Goal: Task Accomplishment & Management: Manage account settings

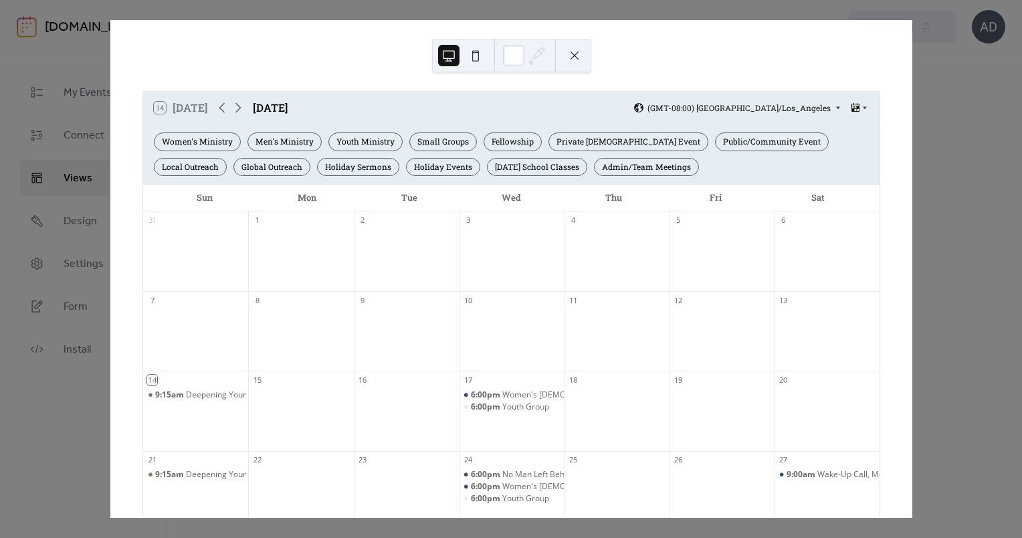
scroll to position [48, 0]
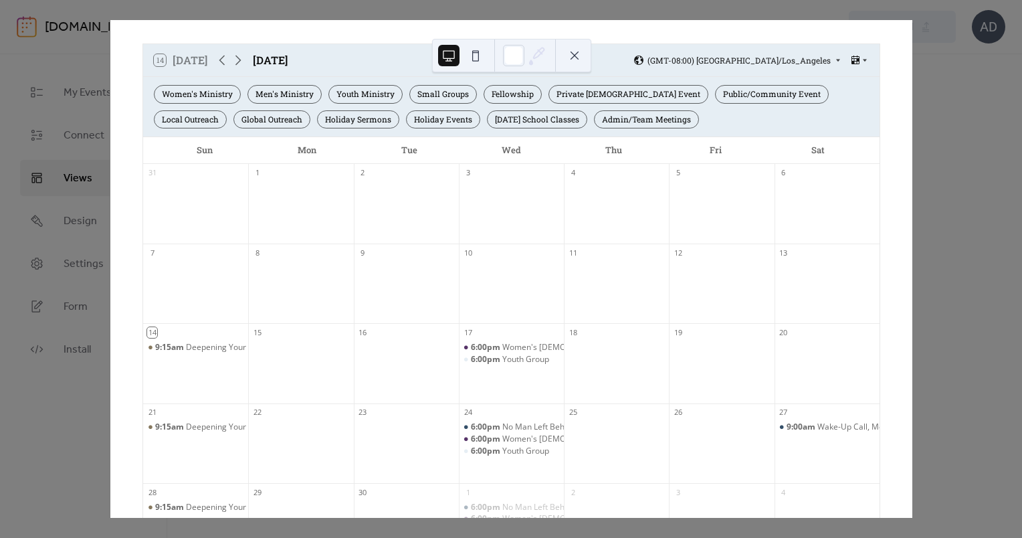
click at [913, 80] on div "14 [DATE] [DATE] (GMT-08:00) [GEOGRAPHIC_DATA]/Los_Angeles Women's Ministry Men…" at bounding box center [511, 269] width 803 height 498
click at [577, 54] on button at bounding box center [574, 55] width 21 height 21
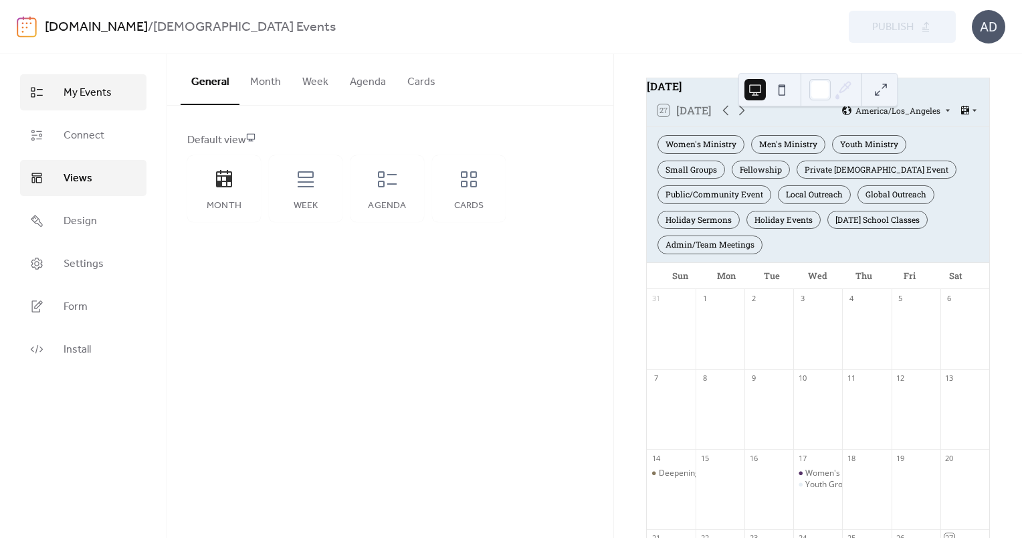
click at [86, 97] on span "My Events" at bounding box center [88, 93] width 48 height 16
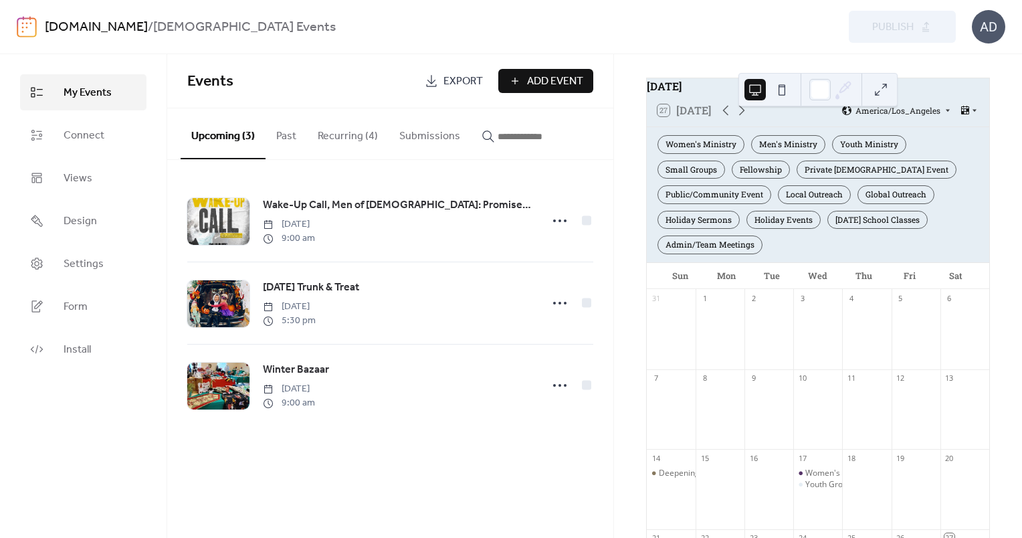
click at [339, 146] on button "Recurring (4)" at bounding box center [348, 133] width 82 height 50
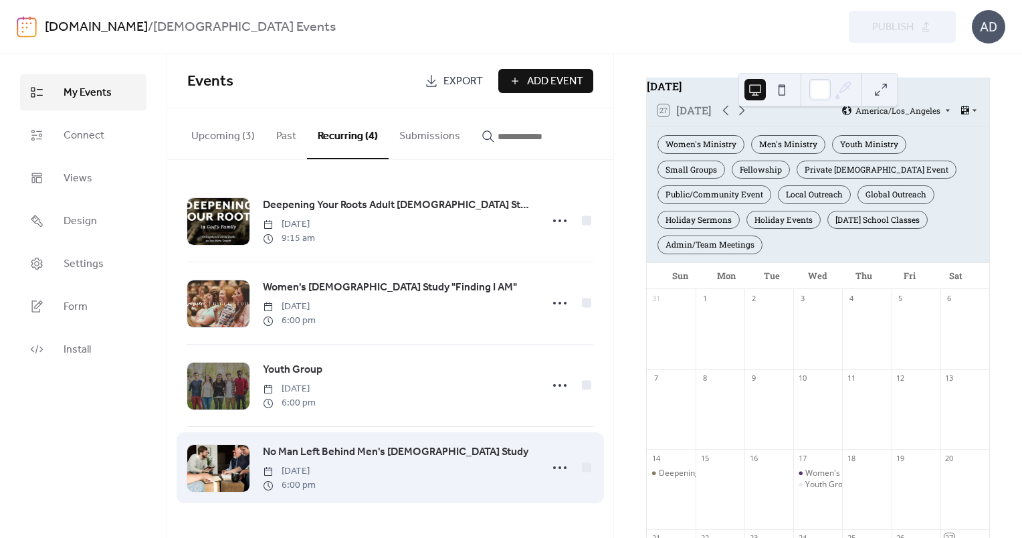
click at [349, 459] on span "No Man Left Behind Men's [DEMOGRAPHIC_DATA] Study" at bounding box center [396, 452] width 266 height 16
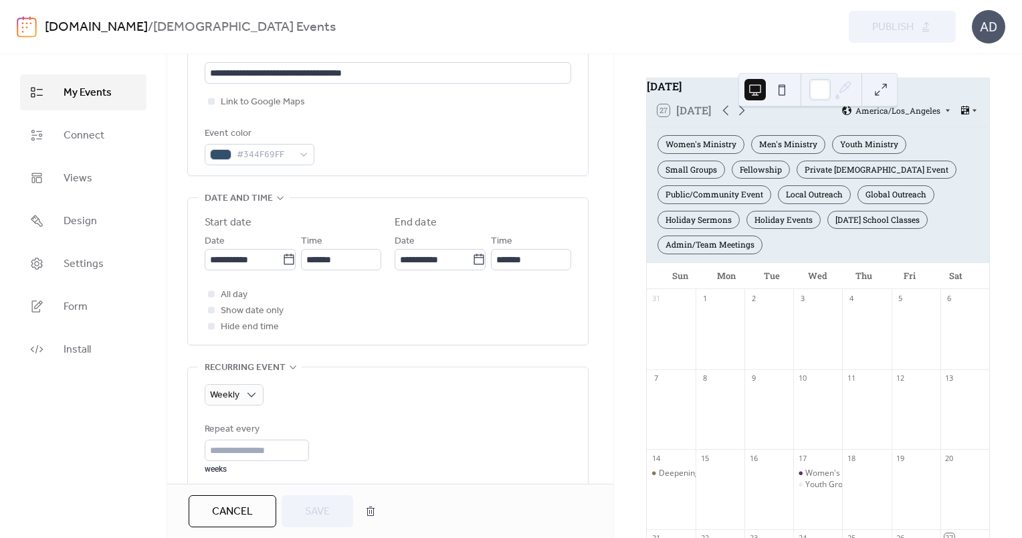
scroll to position [323, 0]
click at [254, 254] on input "**********" at bounding box center [244, 256] width 78 height 21
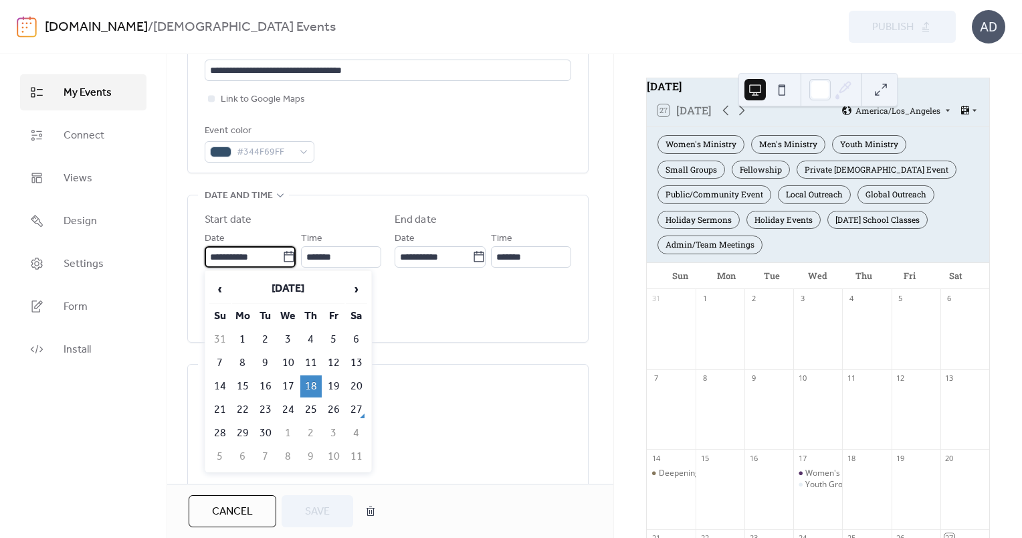
click at [312, 382] on td "18" at bounding box center [310, 386] width 21 height 22
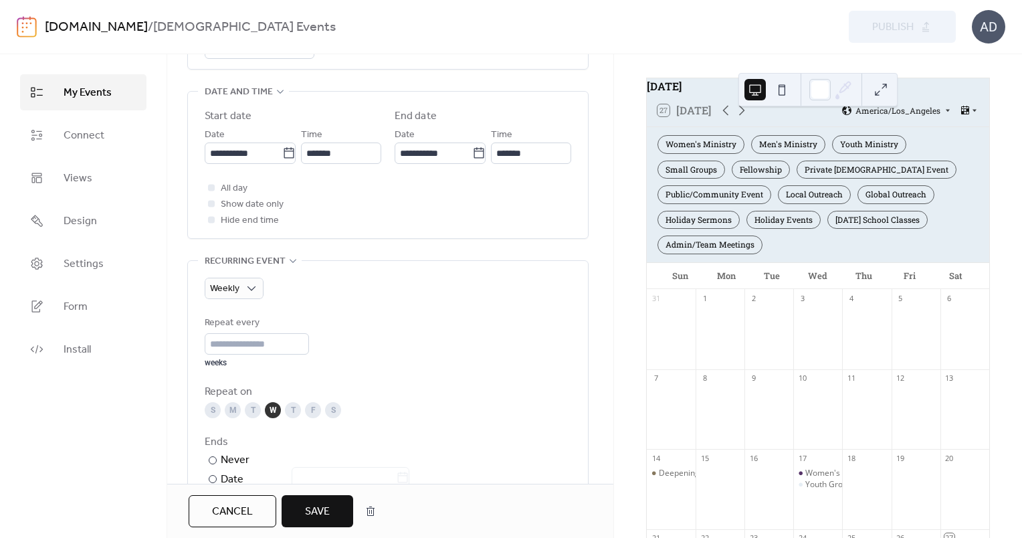
scroll to position [428, 0]
click at [290, 405] on div "T" at bounding box center [293, 409] width 16 height 16
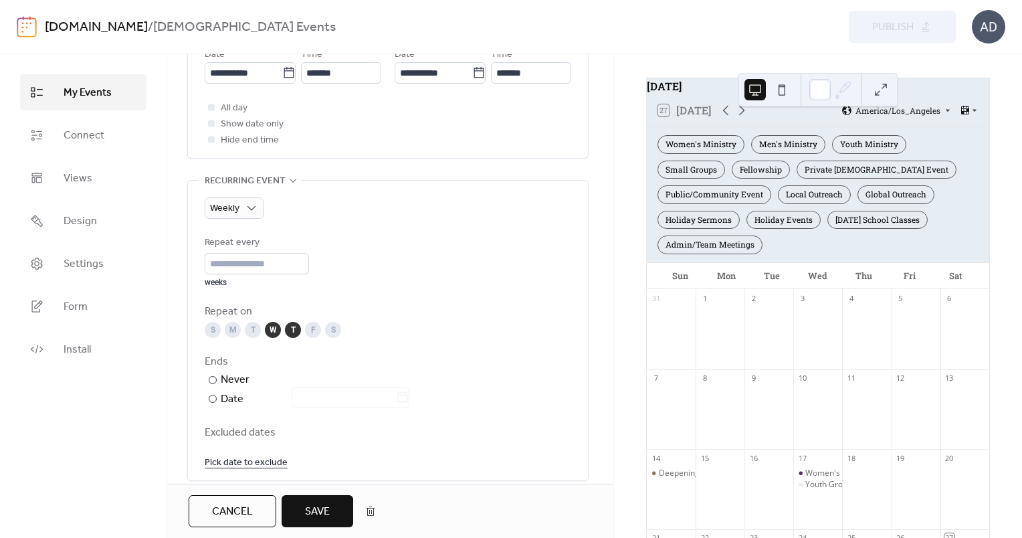
scroll to position [508, 0]
click at [274, 327] on div "W" at bounding box center [273, 329] width 16 height 16
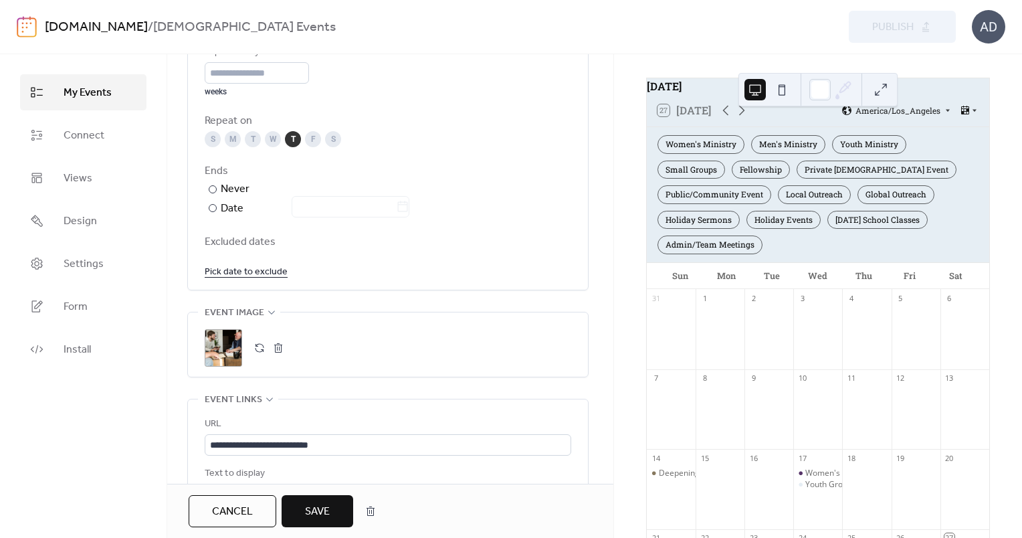
scroll to position [702, 0]
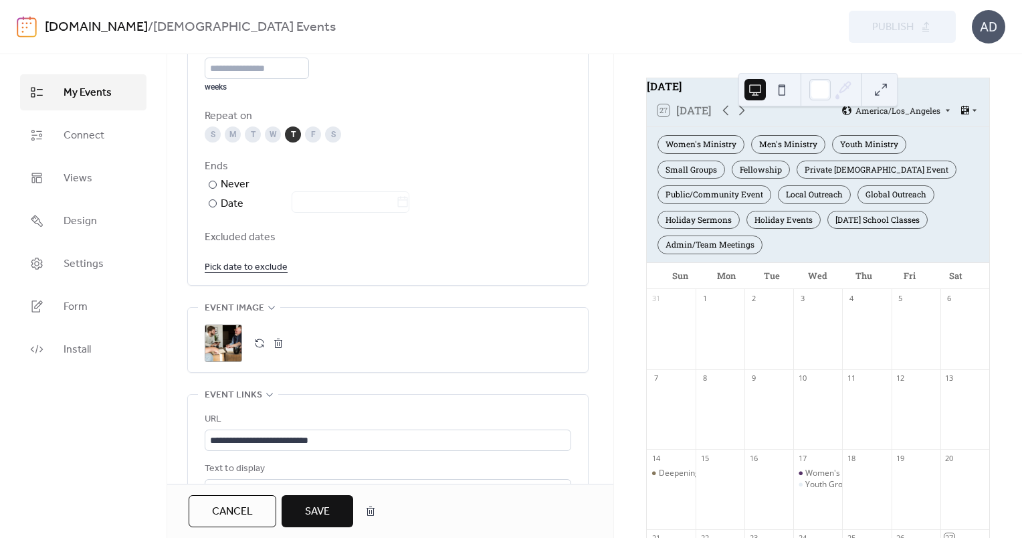
click at [317, 512] on span "Save" at bounding box center [317, 512] width 25 height 16
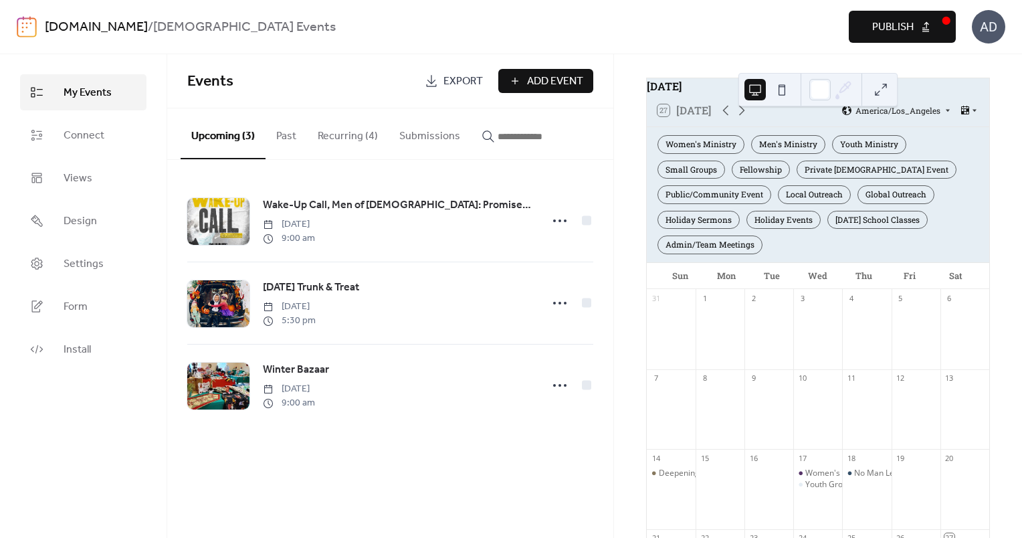
click at [363, 145] on button "Recurring (4)" at bounding box center [348, 133] width 82 height 50
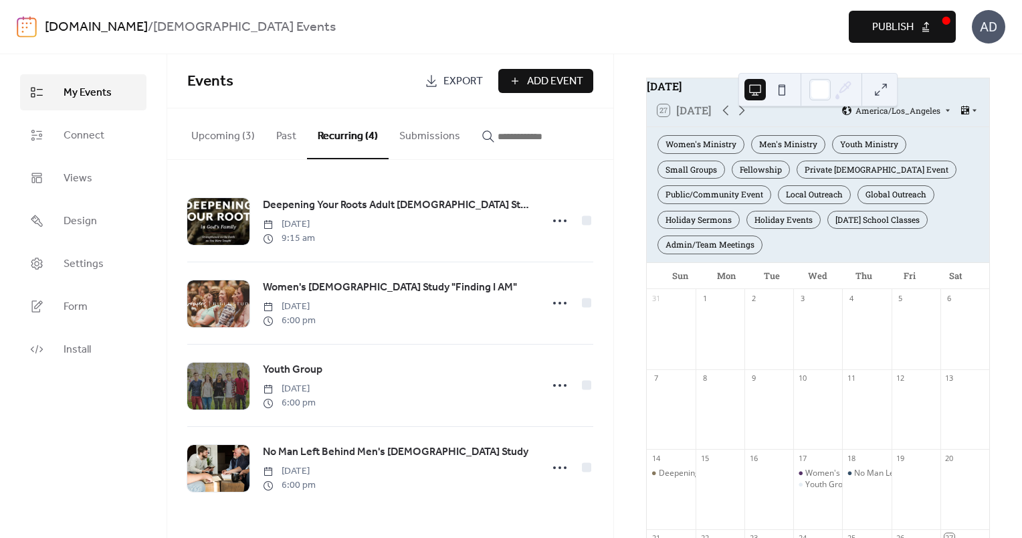
click at [534, 88] on span "Add Event" at bounding box center [555, 82] width 56 height 16
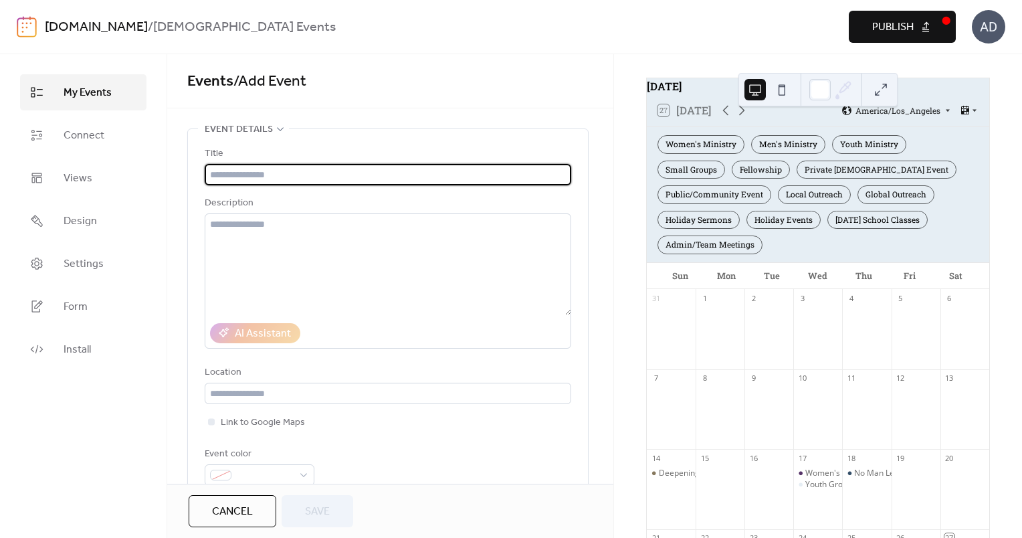
click at [247, 169] on input "text" at bounding box center [388, 174] width 367 height 21
type input "**********"
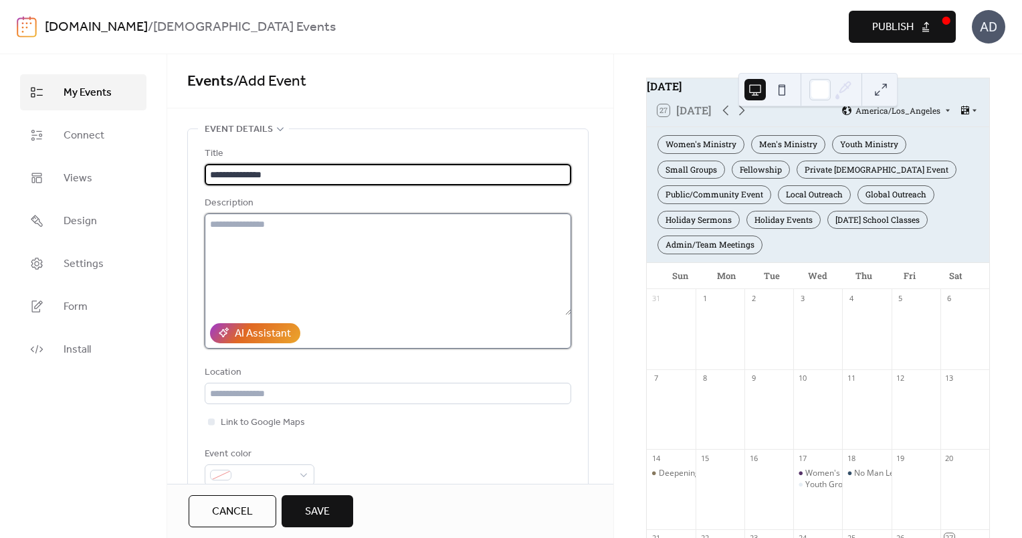
click at [268, 235] on textarea at bounding box center [388, 264] width 367 height 102
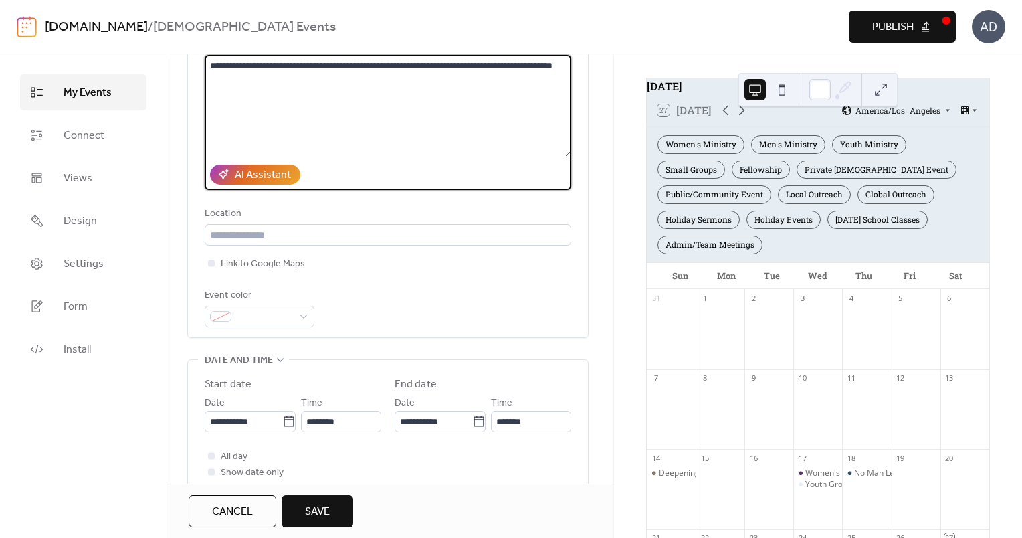
scroll to position [161, 0]
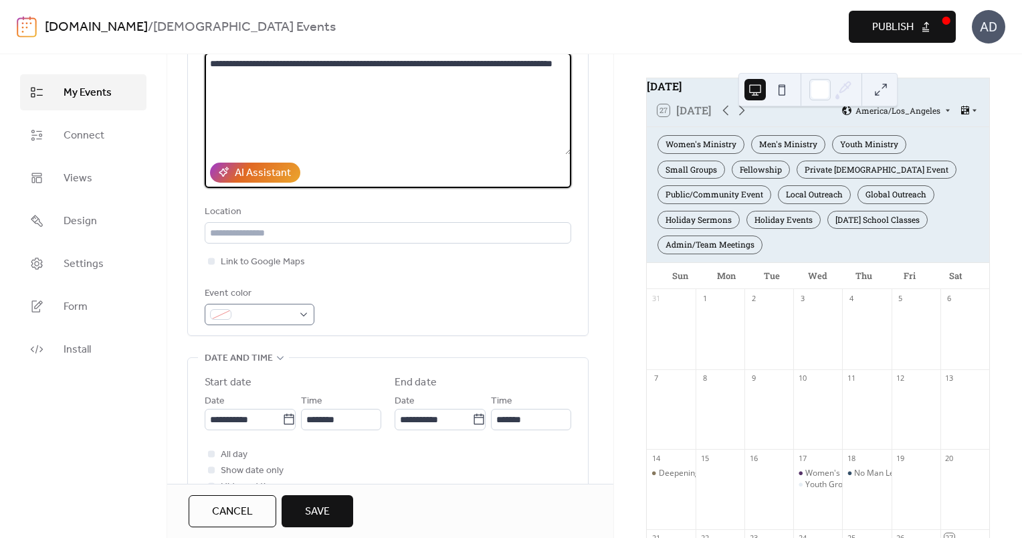
type textarea "**********"
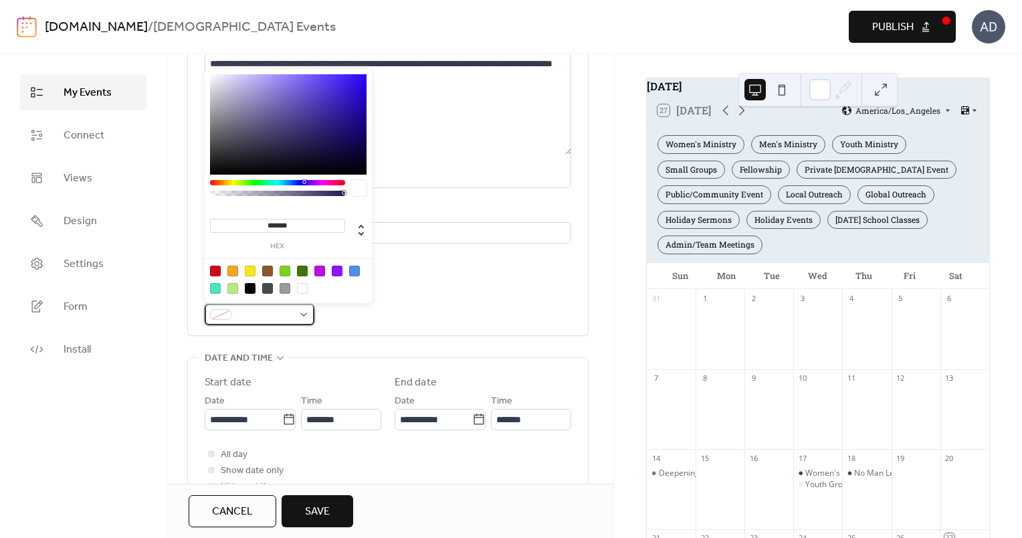
click at [260, 320] on span at bounding box center [265, 315] width 56 height 16
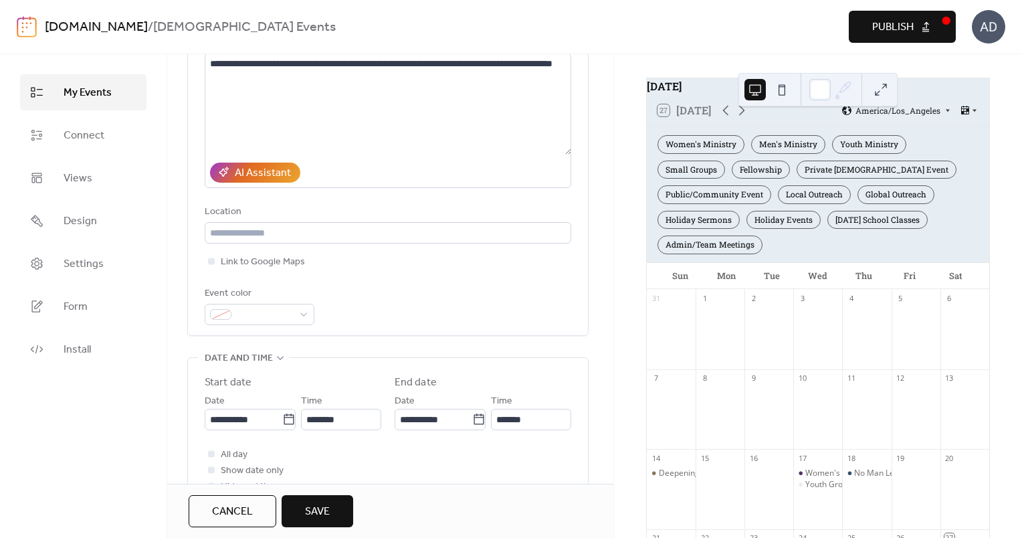
click at [411, 274] on div "**********" at bounding box center [388, 155] width 367 height 340
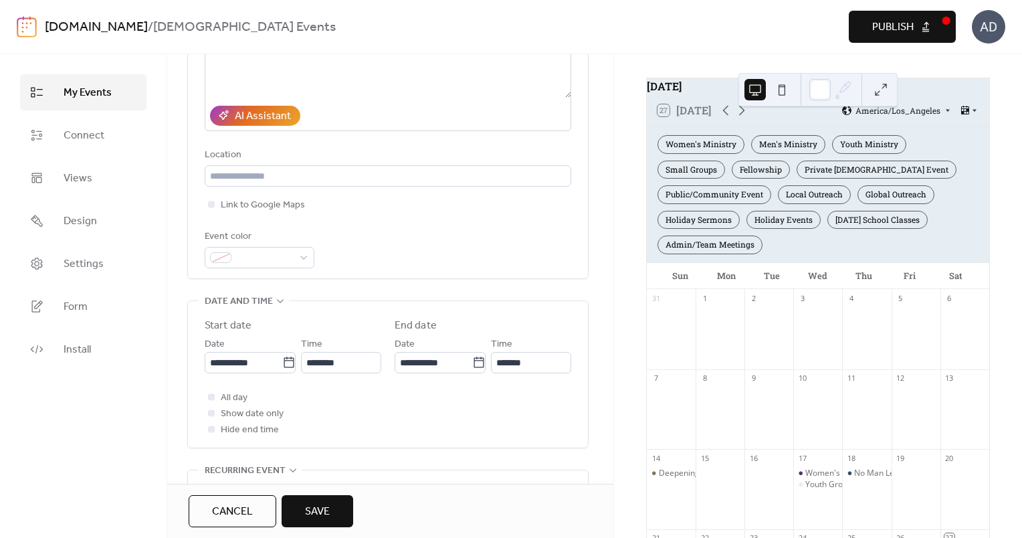
scroll to position [216, 0]
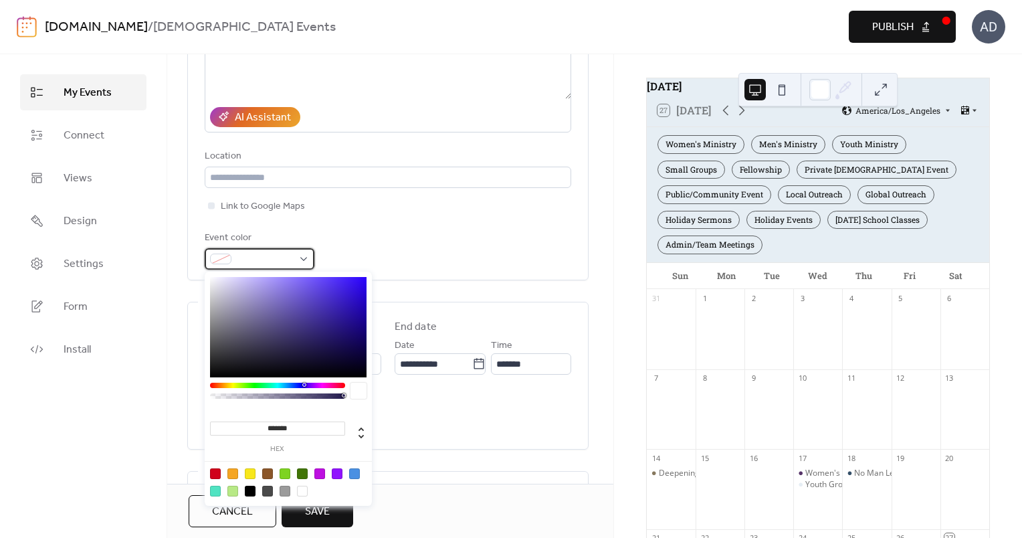
click at [286, 252] on span at bounding box center [265, 260] width 56 height 16
click at [306, 421] on input "*******" at bounding box center [277, 428] width 135 height 14
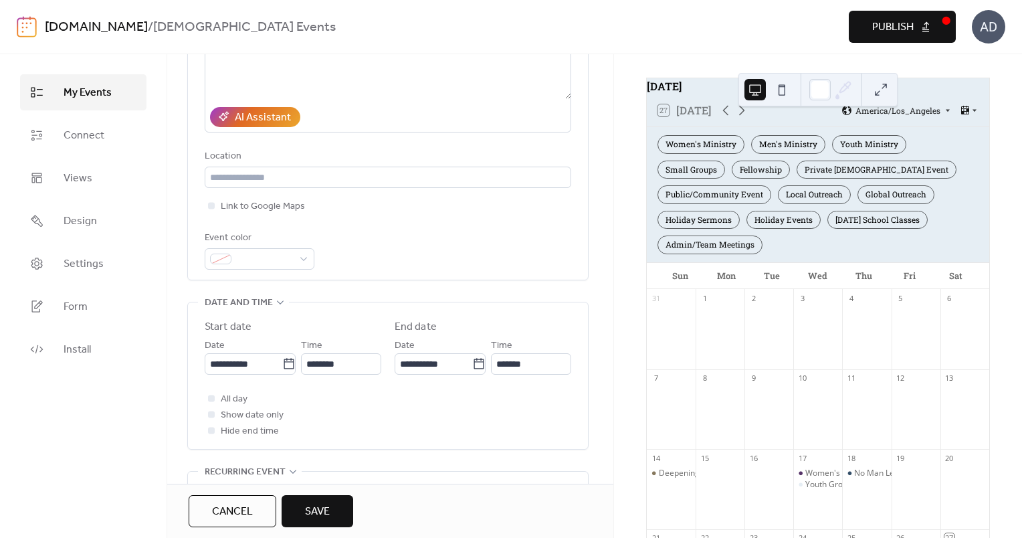
click at [444, 249] on div "Event color" at bounding box center [388, 249] width 367 height 39
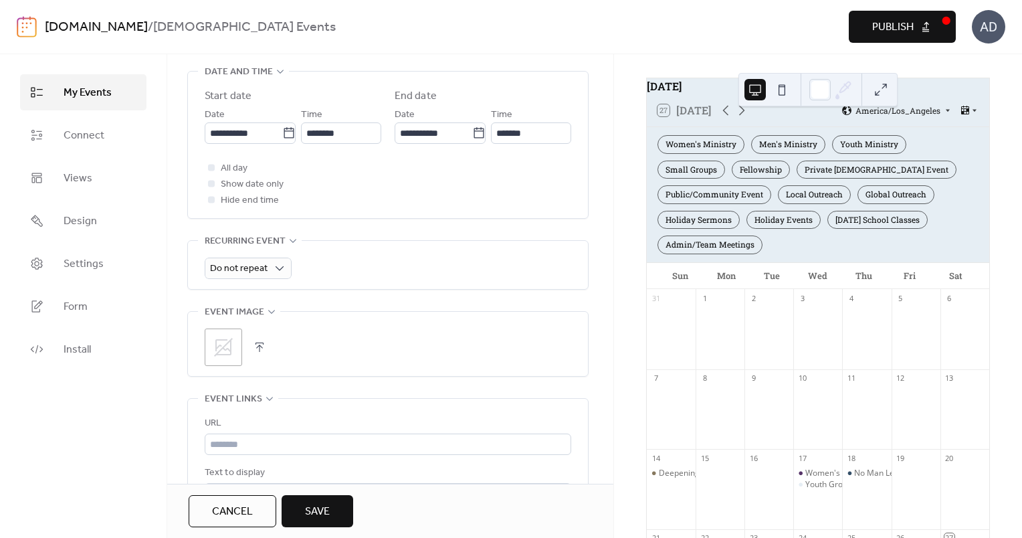
scroll to position [454, 0]
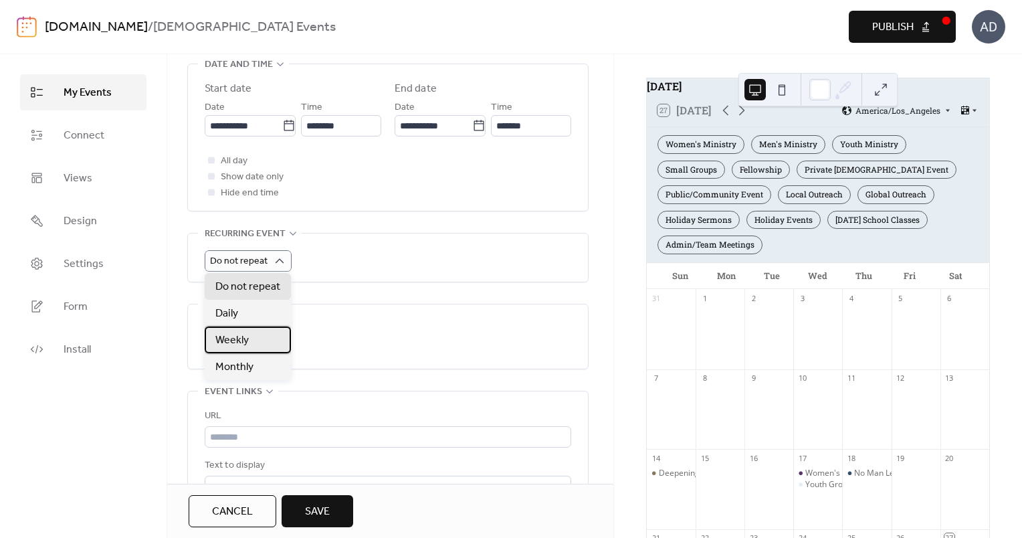
click at [240, 336] on span "Weekly" at bounding box center [231, 341] width 33 height 16
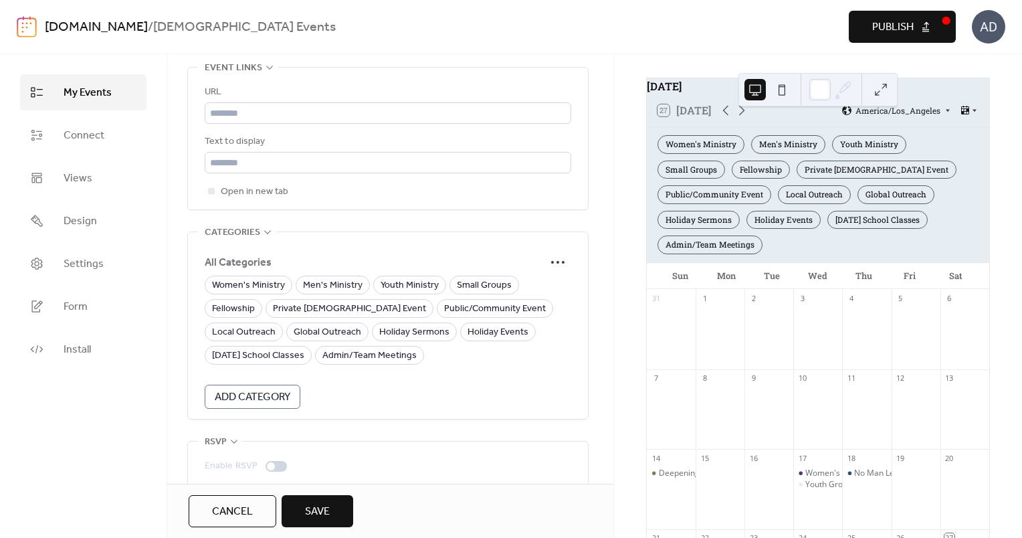
scroll to position [1038, 0]
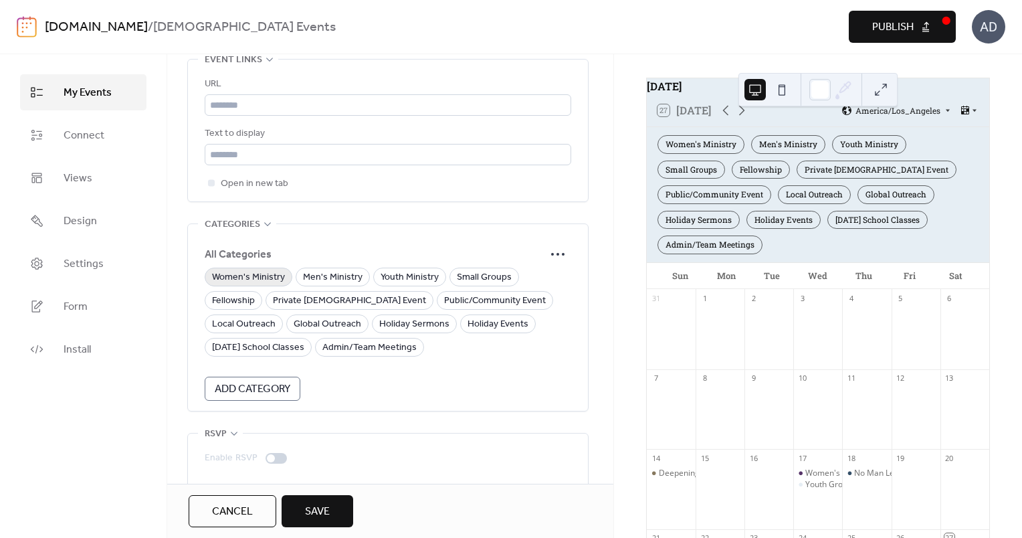
click at [262, 272] on span "Women's Ministry" at bounding box center [248, 278] width 73 height 16
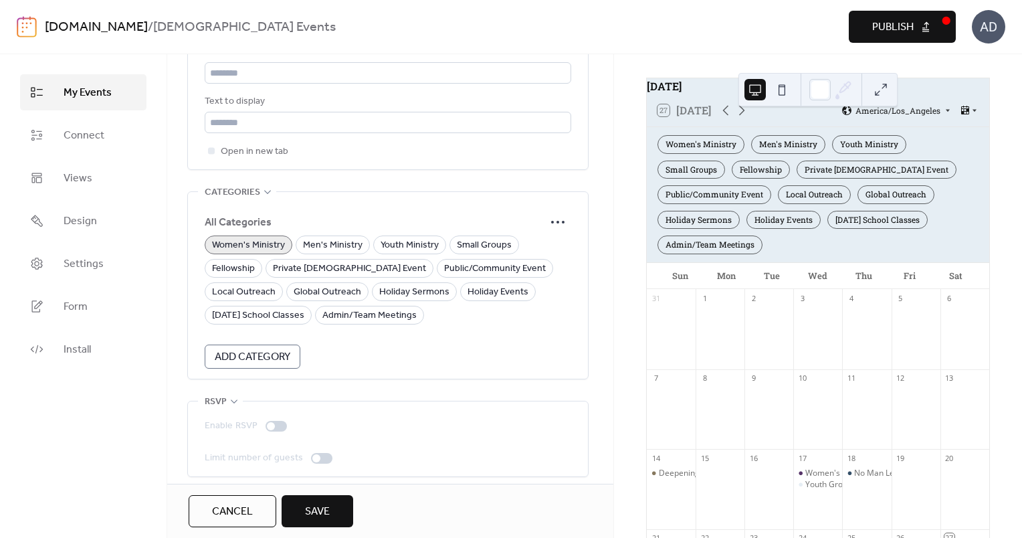
scroll to position [1076, 0]
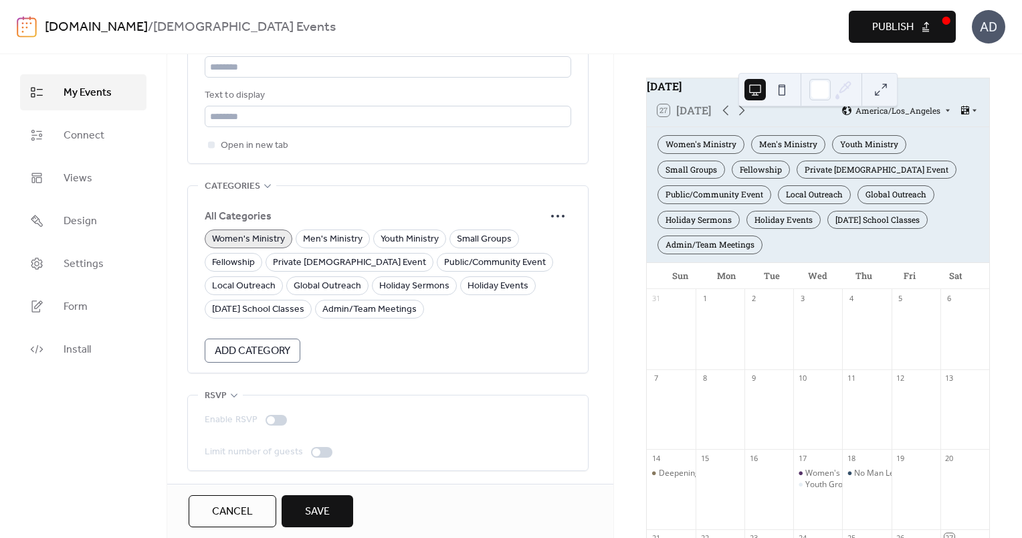
click at [308, 504] on span "Save" at bounding box center [317, 512] width 25 height 16
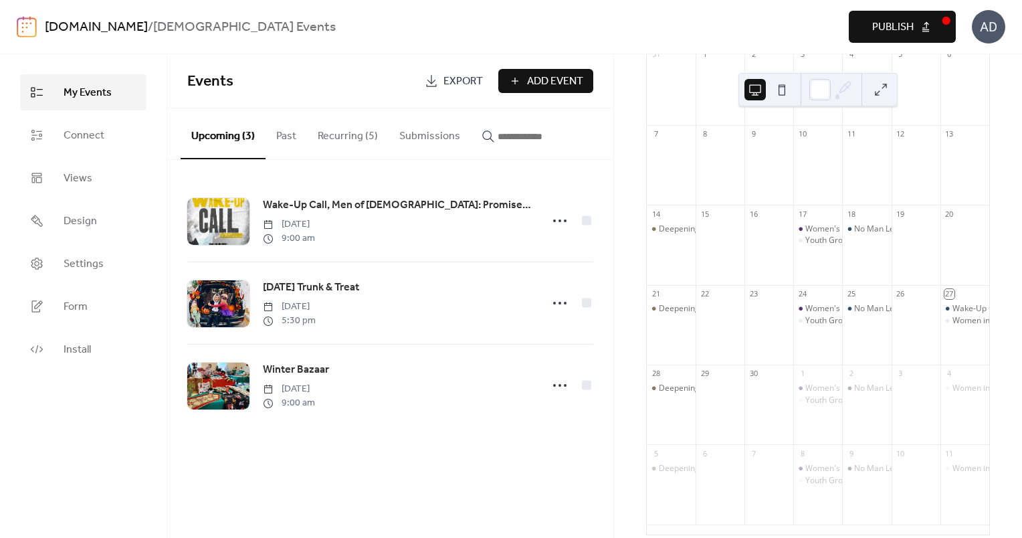
scroll to position [317, 0]
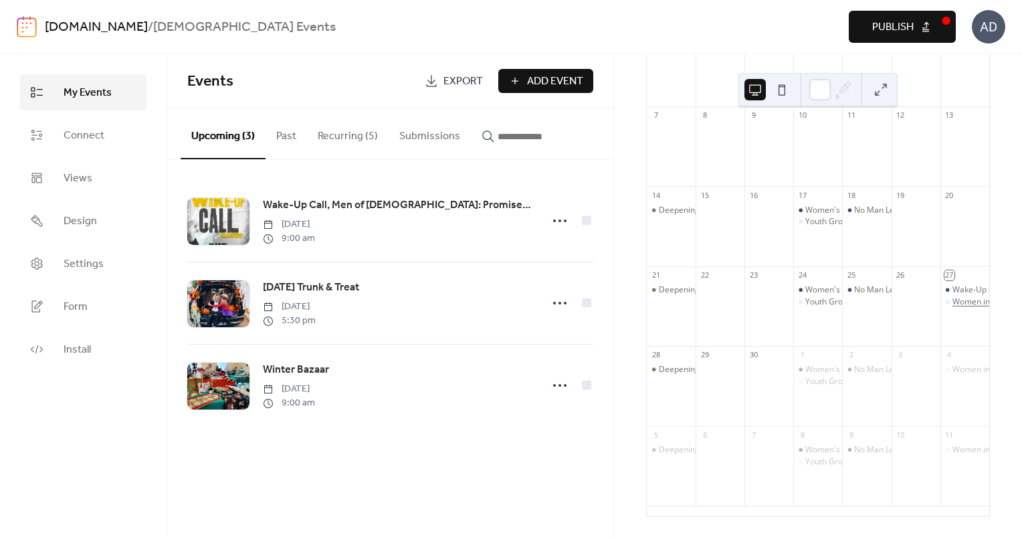
click at [959, 302] on div "Women in Prayer" at bounding box center [985, 301] width 64 height 11
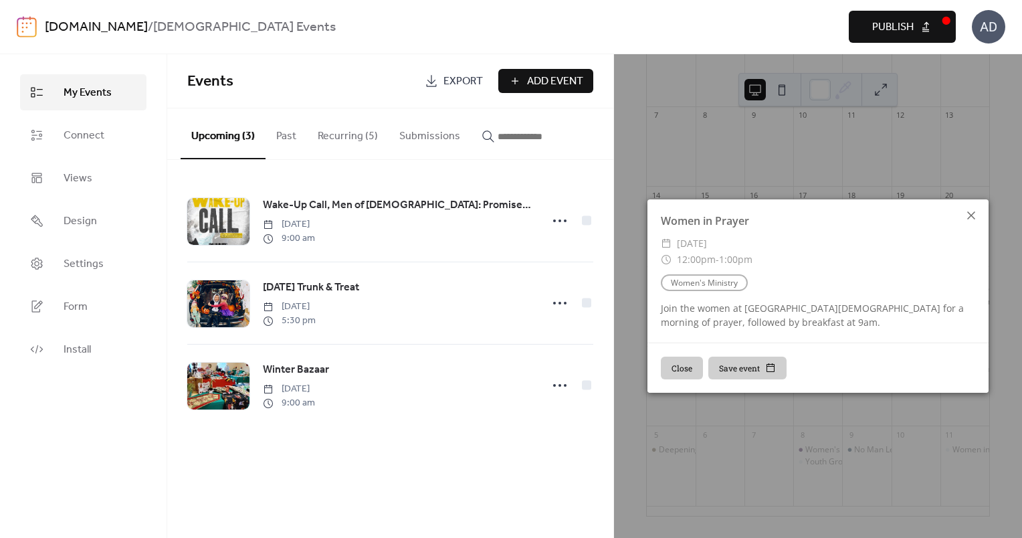
click at [975, 215] on icon at bounding box center [971, 215] width 16 height 16
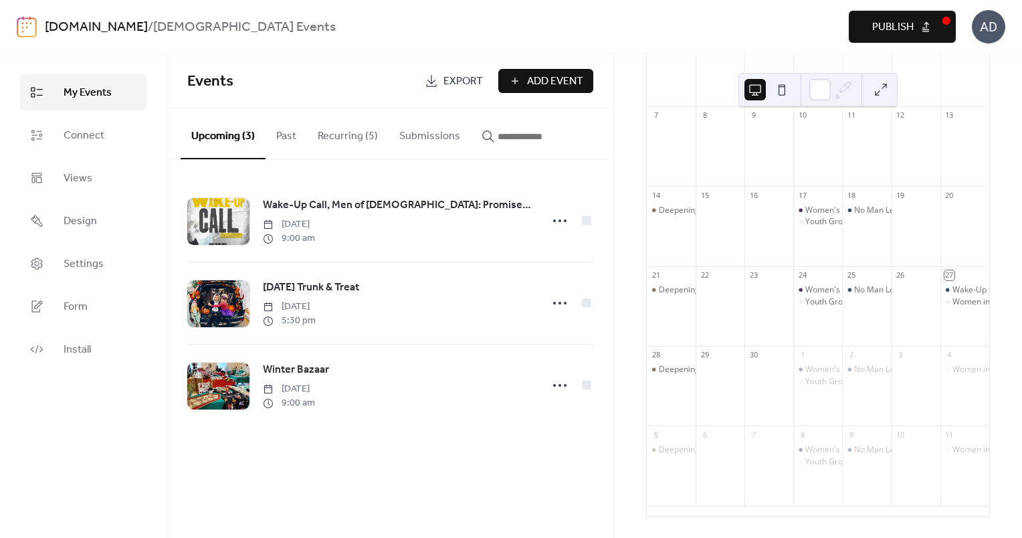
click at [353, 132] on button "Recurring (5)" at bounding box center [348, 133] width 82 height 50
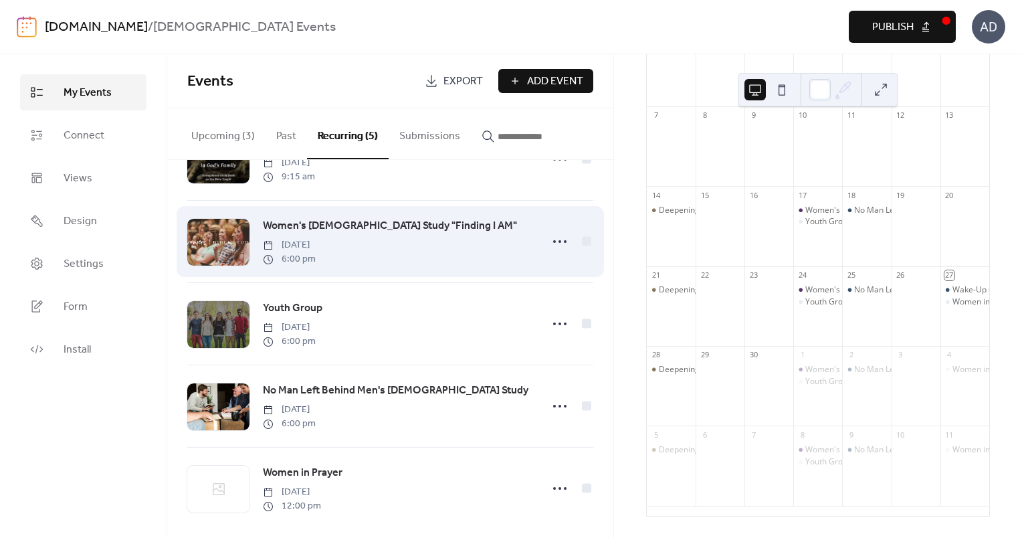
scroll to position [73, 0]
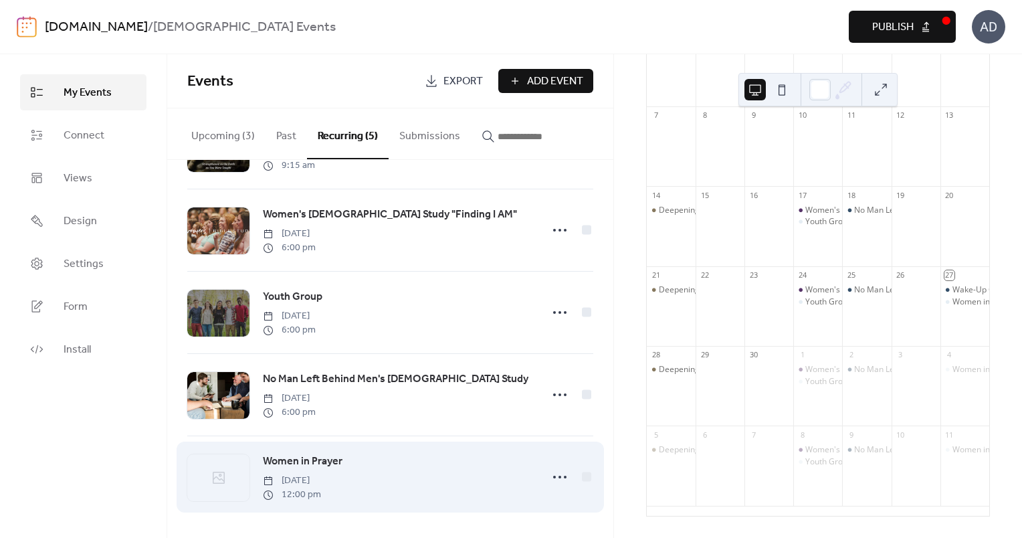
click at [303, 454] on span "Women in Prayer" at bounding box center [303, 462] width 80 height 16
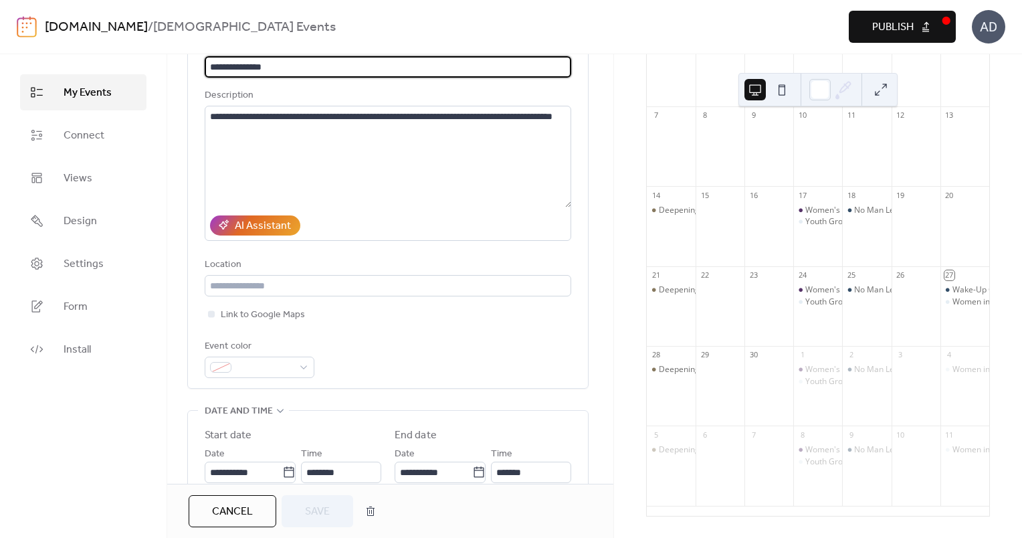
scroll to position [108, 0]
click at [295, 375] on div at bounding box center [260, 366] width 110 height 21
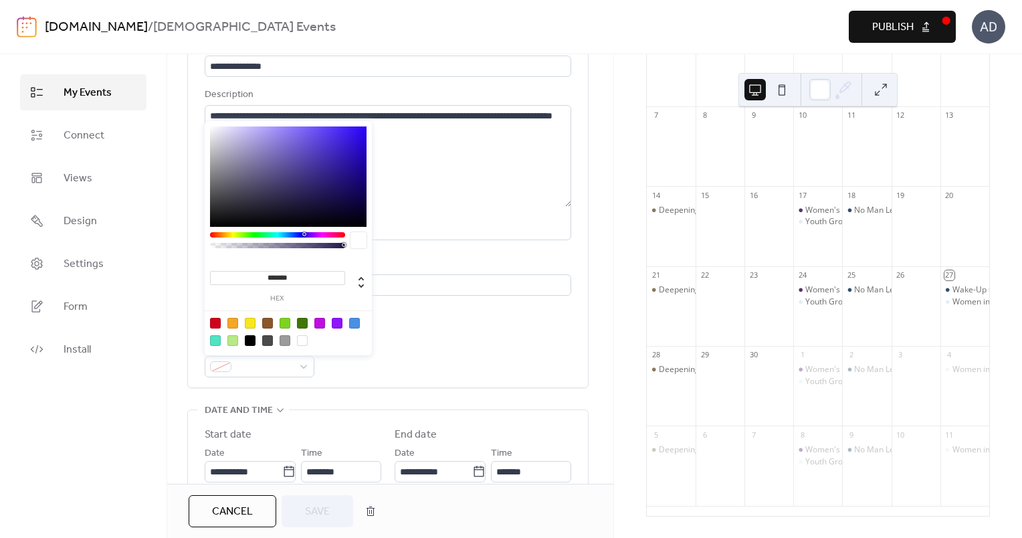
click at [302, 274] on input "*******" at bounding box center [277, 278] width 135 height 14
paste input
type input "******"
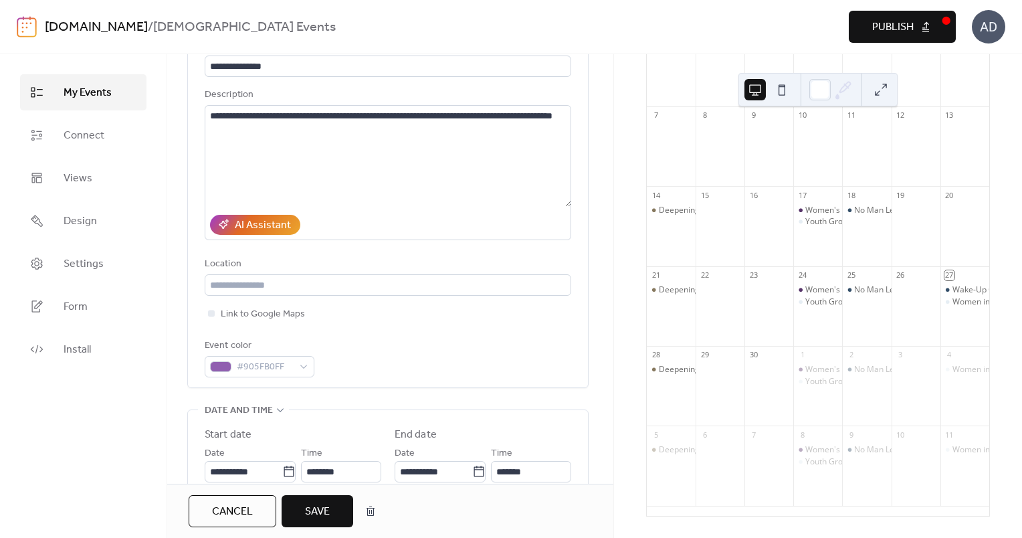
click at [405, 373] on div "Event color #905FB0FF" at bounding box center [388, 357] width 367 height 39
click at [316, 519] on span "Save" at bounding box center [317, 512] width 25 height 16
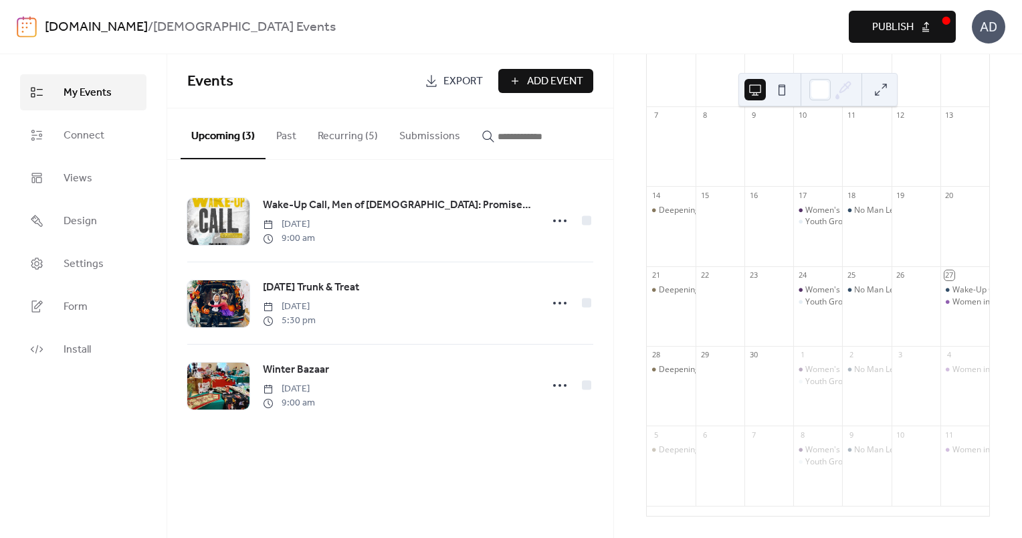
click at [333, 146] on button "Recurring (5)" at bounding box center [348, 133] width 82 height 50
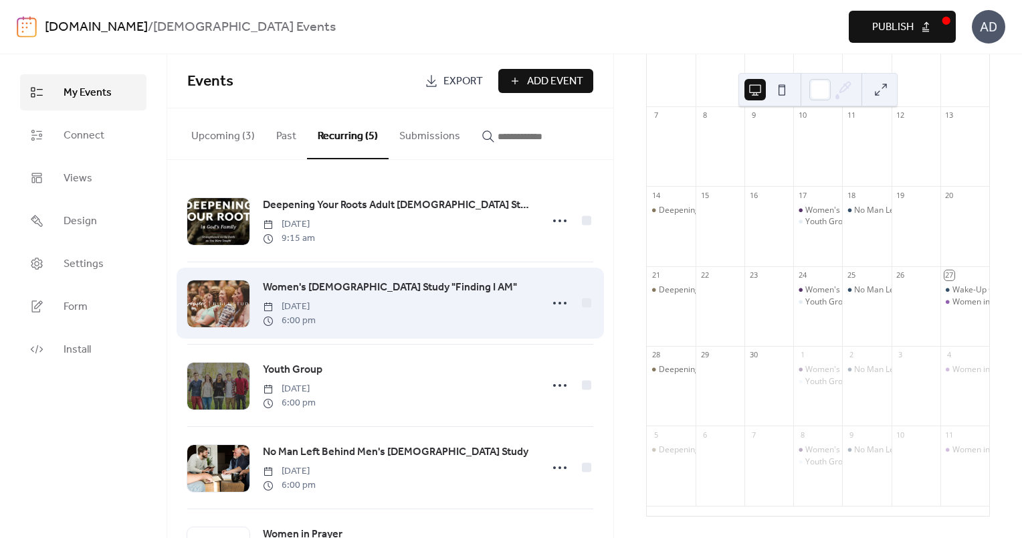
click at [322, 286] on span "Women's [DEMOGRAPHIC_DATA] Study "Finding I AM"" at bounding box center [390, 288] width 254 height 16
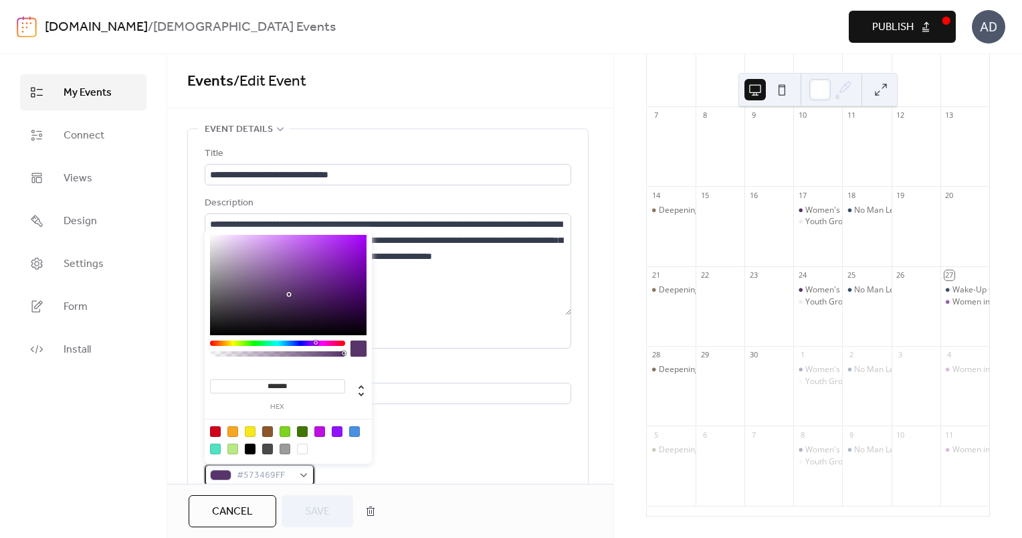
click at [224, 471] on div at bounding box center [220, 475] width 21 height 11
click at [268, 473] on span "#573469FF" at bounding box center [265, 476] width 56 height 16
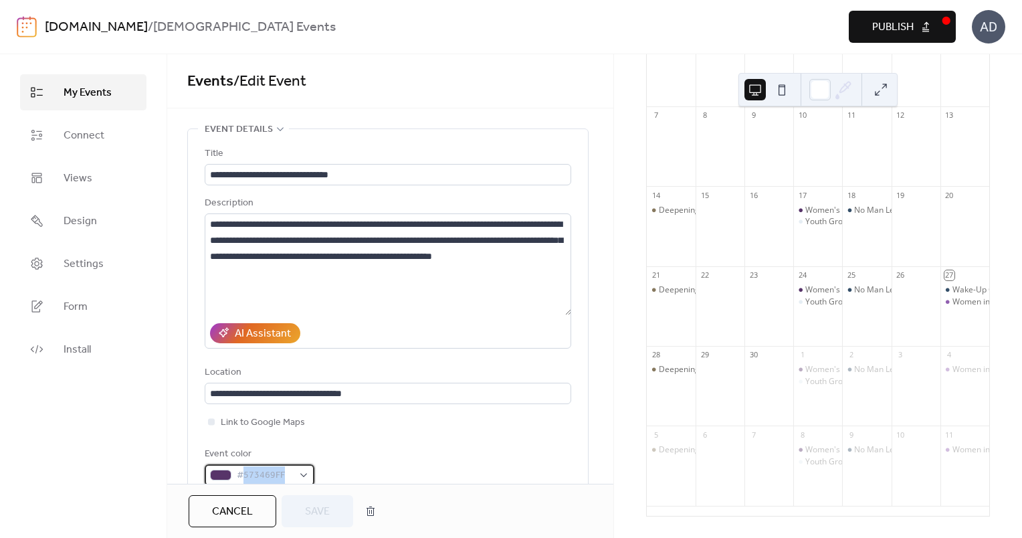
click at [268, 473] on span "#573469FF" at bounding box center [265, 476] width 56 height 16
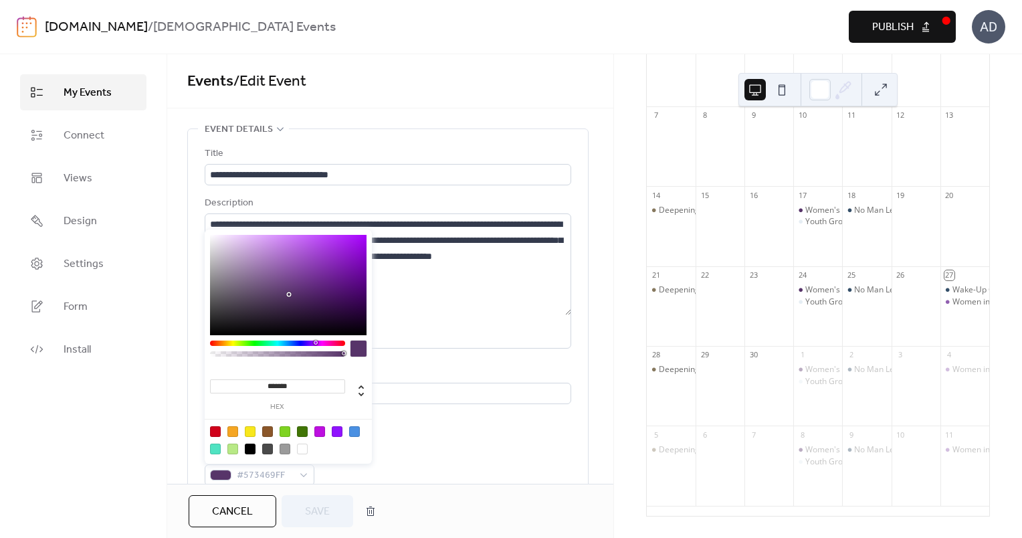
click at [286, 385] on input "*******" at bounding box center [277, 386] width 135 height 14
paste input
type input "******"
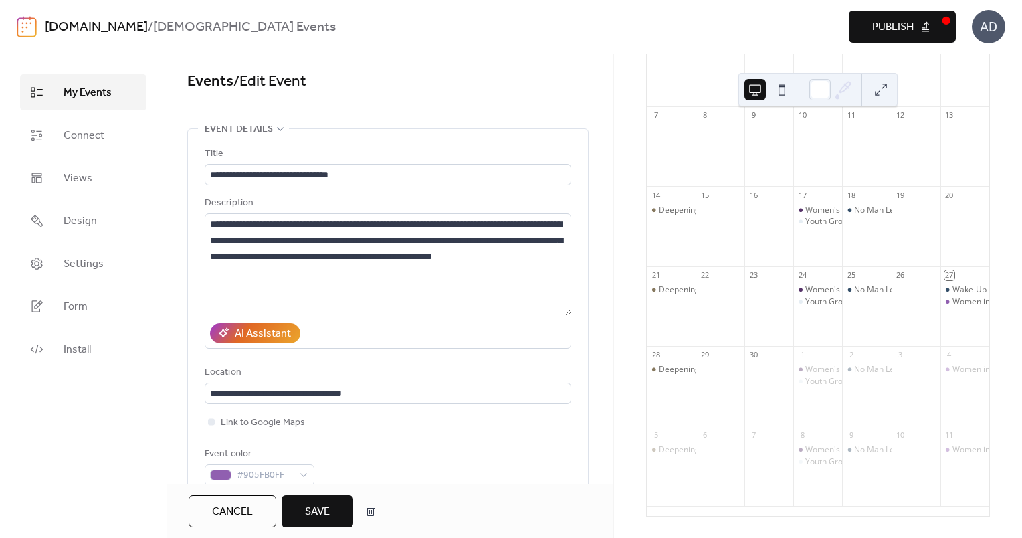
click at [387, 460] on div "Event color #905FB0FF" at bounding box center [388, 465] width 367 height 39
click at [344, 491] on div "Cancel Save" at bounding box center [390, 511] width 446 height 54
click at [339, 496] on button "Save" at bounding box center [318, 511] width 72 height 32
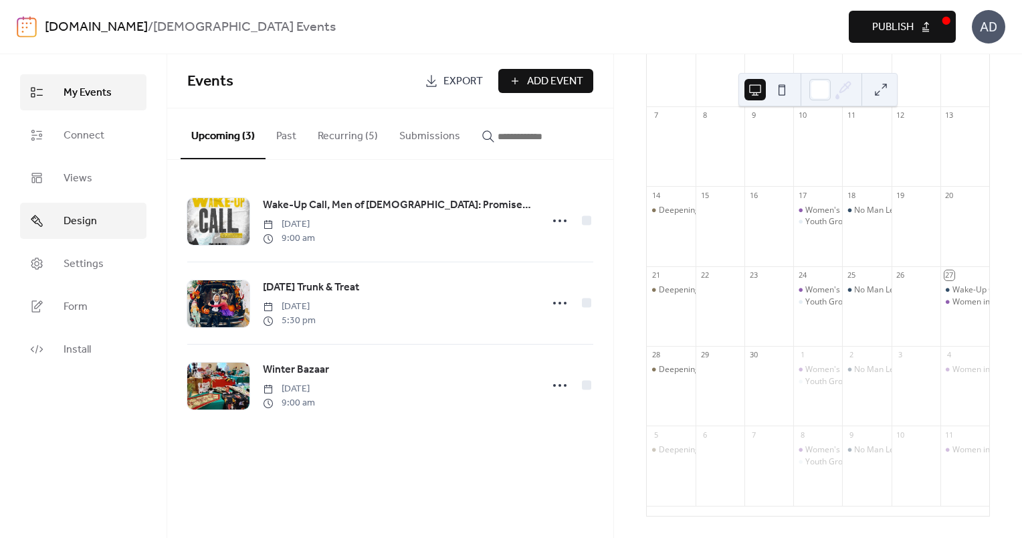
click at [80, 214] on span "Design" at bounding box center [80, 221] width 33 height 16
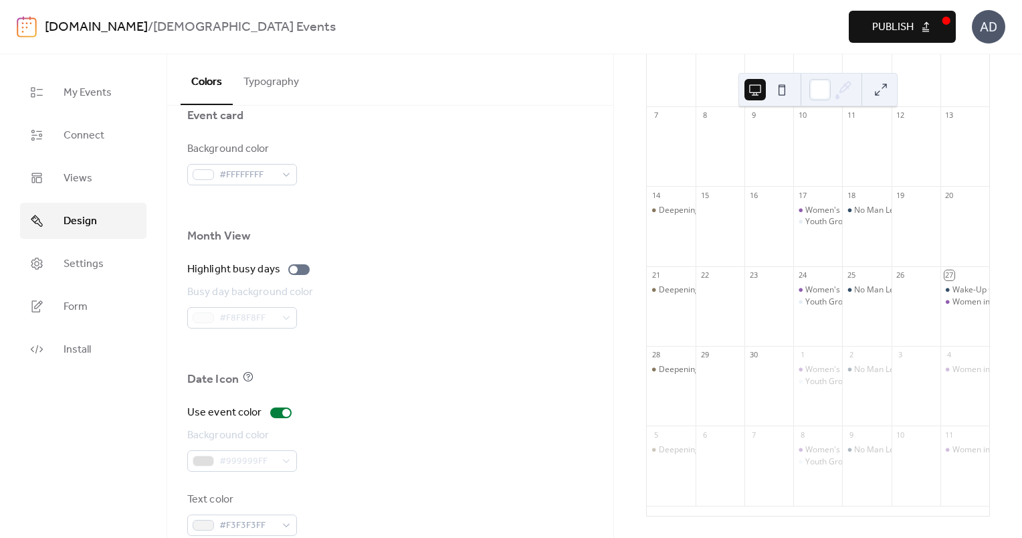
scroll to position [864, 0]
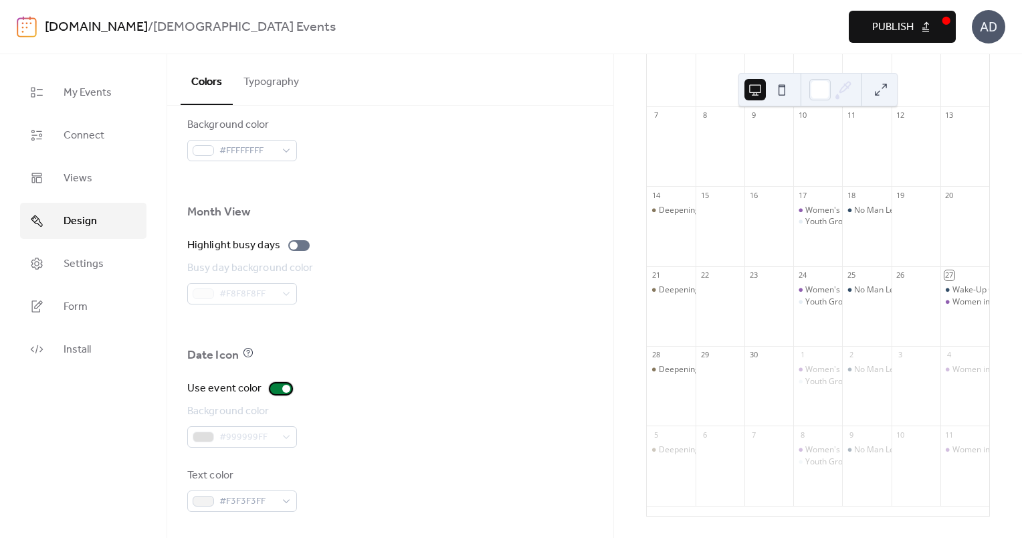
click at [283, 387] on div at bounding box center [286, 389] width 8 height 8
click at [283, 387] on div at bounding box center [280, 388] width 21 height 11
click at [302, 247] on div at bounding box center [298, 245] width 21 height 11
click at [303, 247] on div at bounding box center [304, 246] width 8 height 8
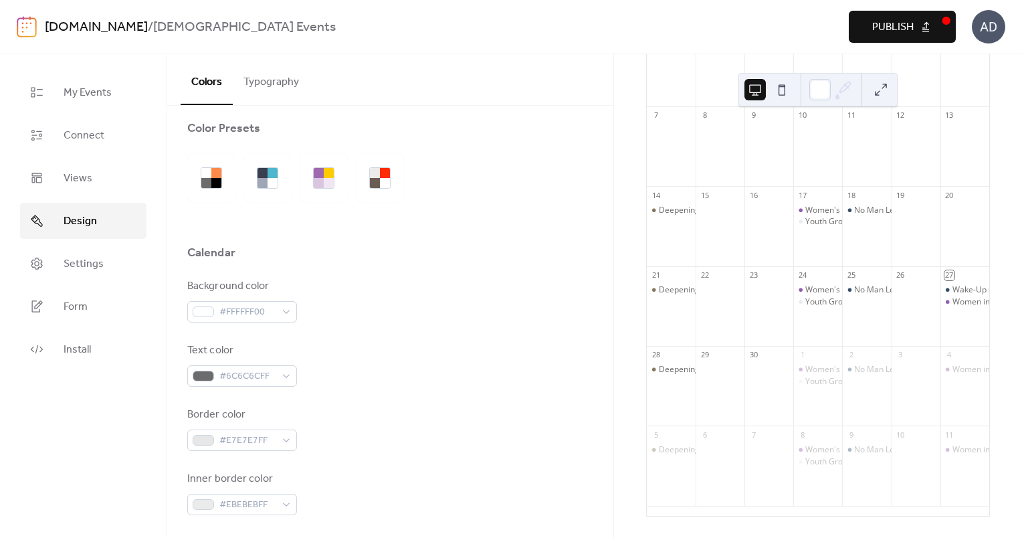
scroll to position [0, 0]
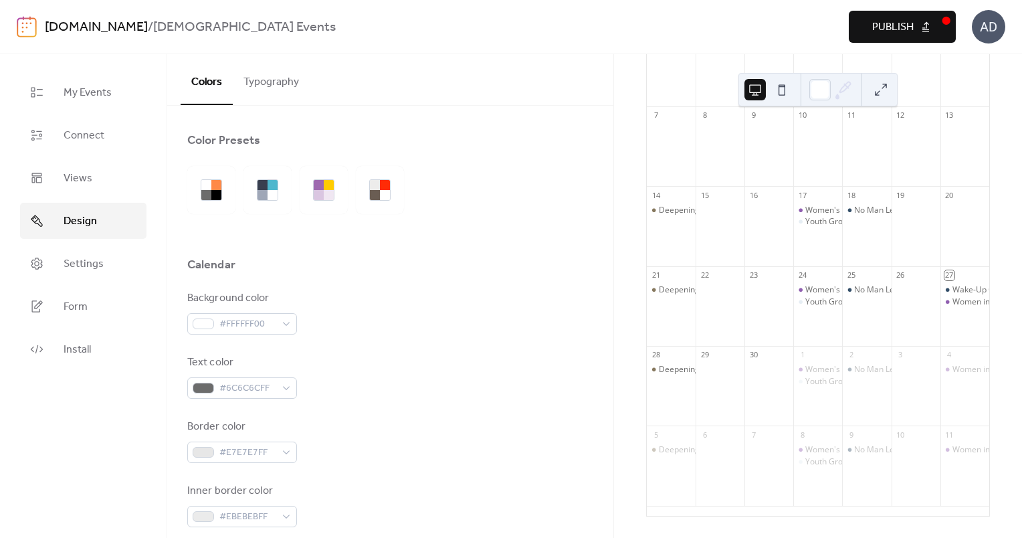
click at [274, 72] on button "Typography" at bounding box center [271, 79] width 77 height 50
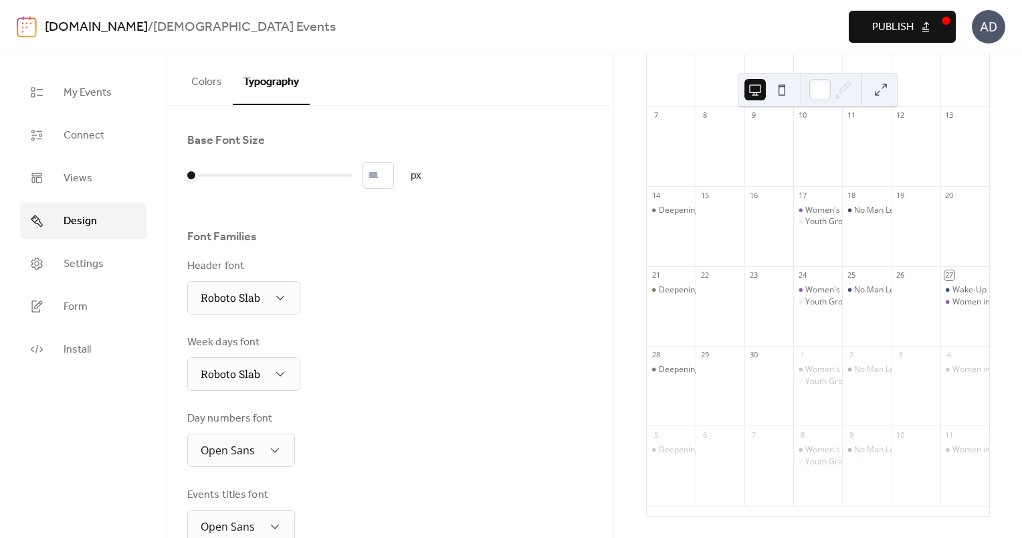
click at [207, 80] on button "Colors" at bounding box center [207, 79] width 52 height 50
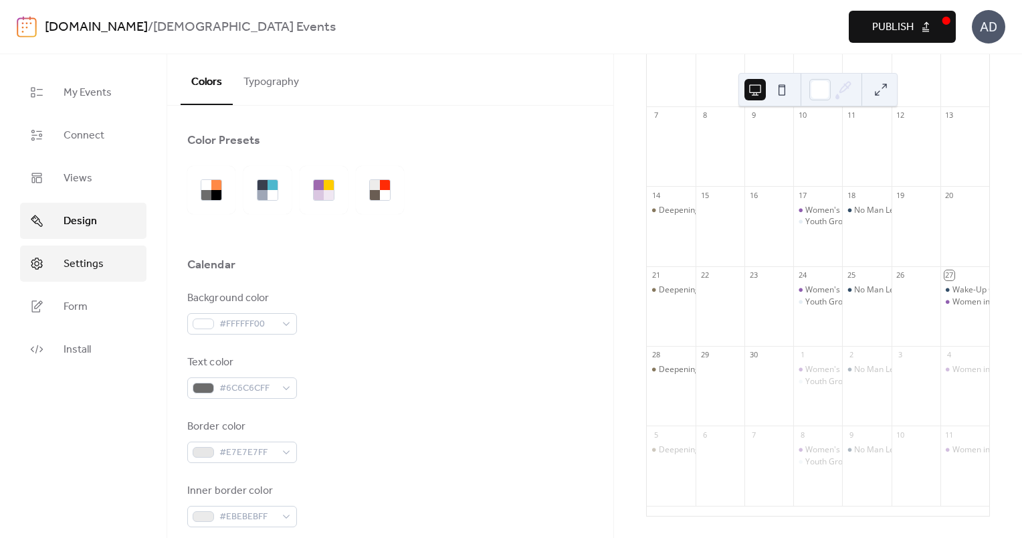
click at [70, 272] on span "Settings" at bounding box center [84, 264] width 40 height 16
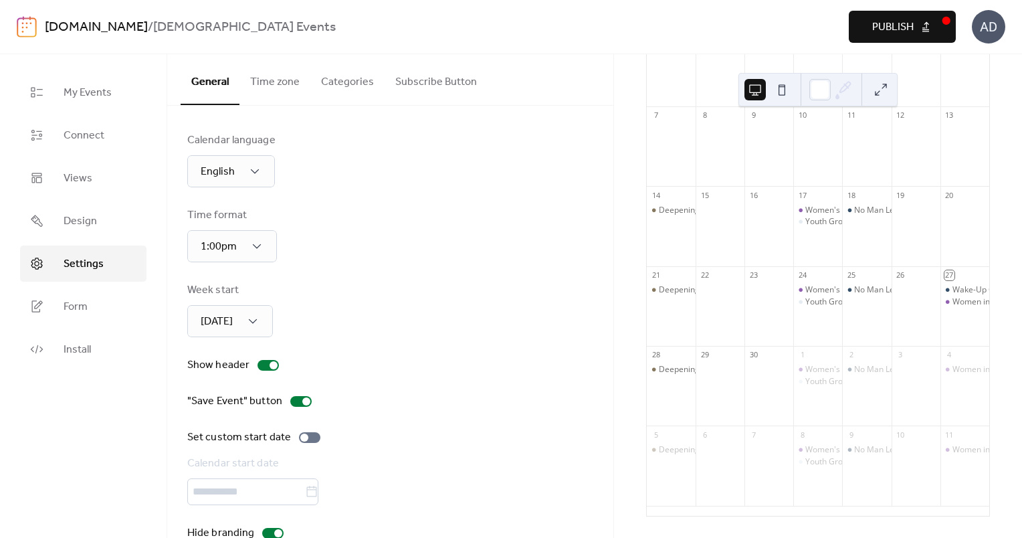
click at [351, 90] on button "Categories" at bounding box center [347, 79] width 74 height 50
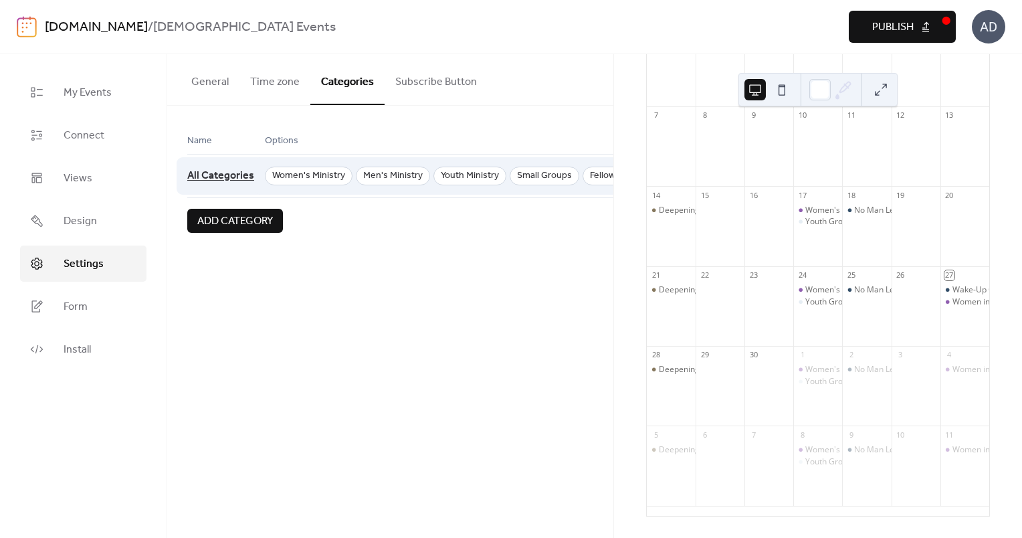
click at [250, 178] on span "All Categories" at bounding box center [220, 175] width 67 height 25
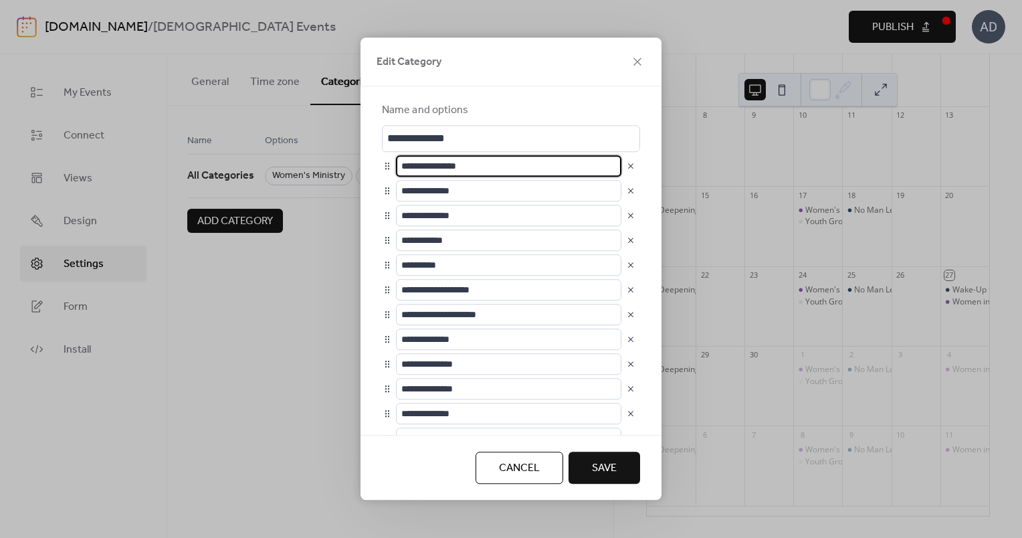
click at [534, 166] on input "**********" at bounding box center [508, 165] width 225 height 21
click at [533, 480] on button "Cancel" at bounding box center [520, 468] width 88 height 32
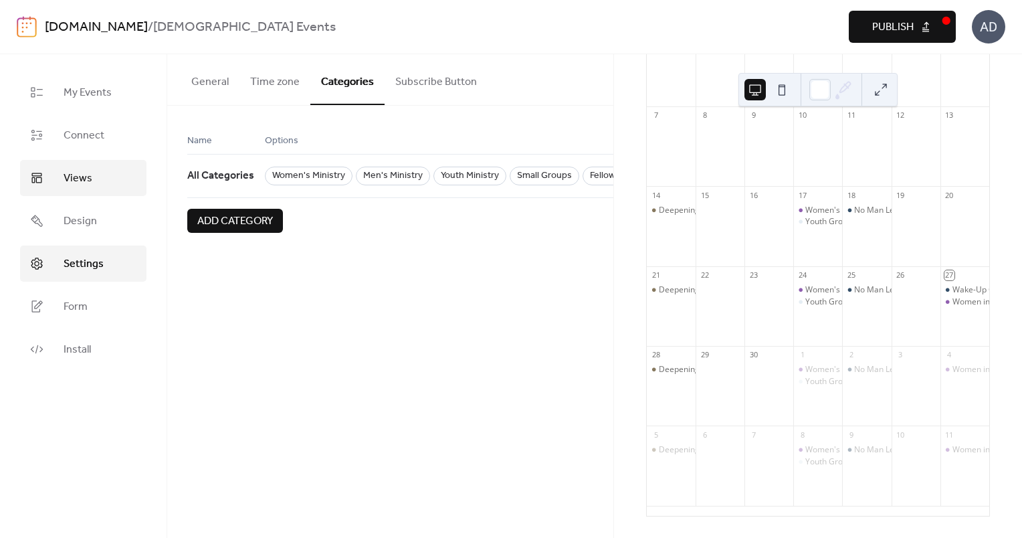
click at [95, 170] on link "Views" at bounding box center [83, 178] width 126 height 36
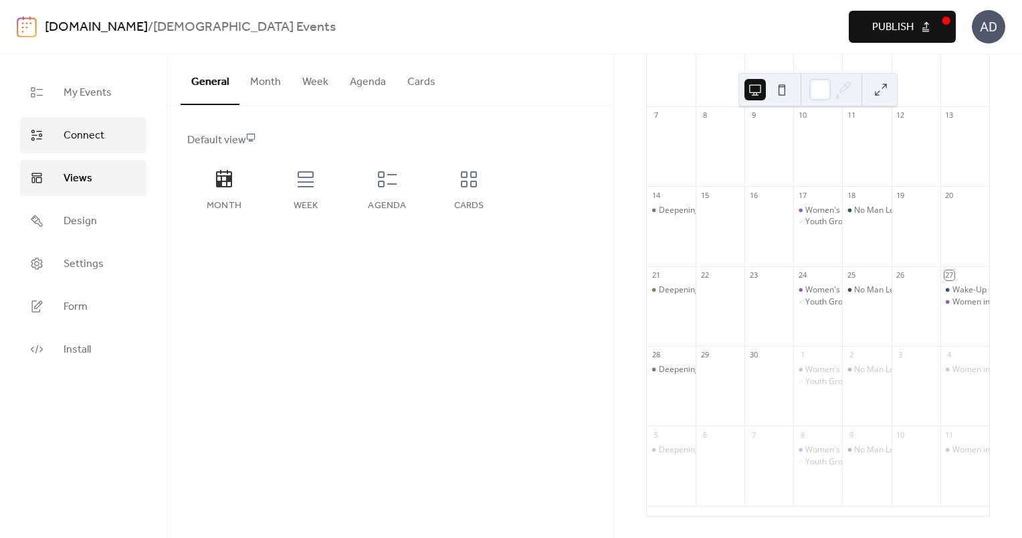
click at [93, 136] on span "Connect" at bounding box center [84, 136] width 41 height 16
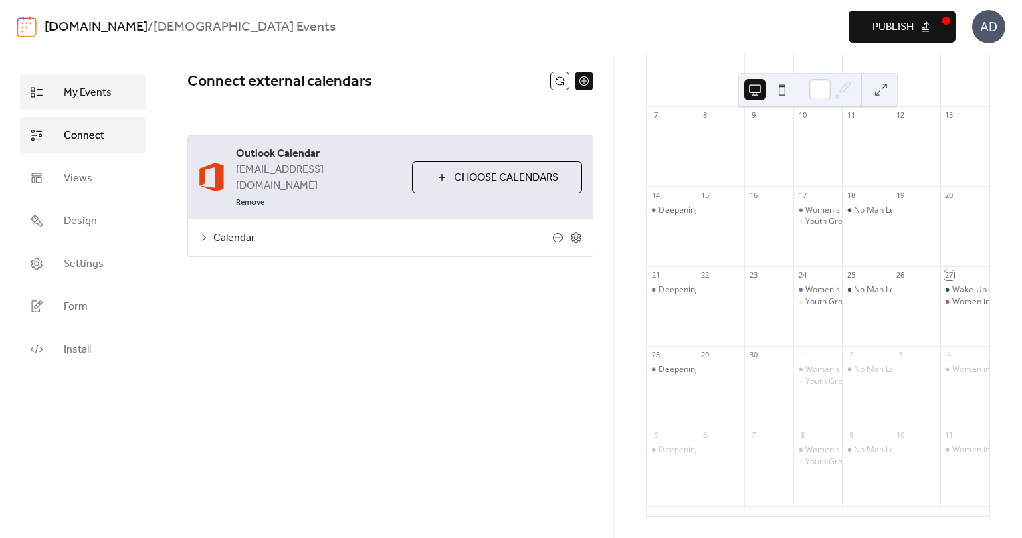
click at [93, 101] on span "My Events" at bounding box center [88, 93] width 48 height 16
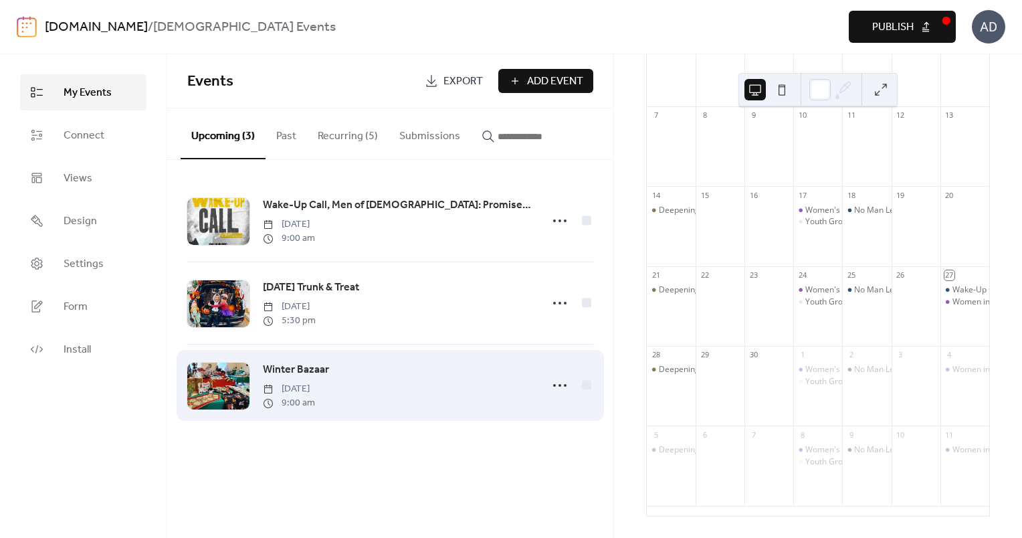
click at [302, 370] on span "Winter Bazaar" at bounding box center [296, 370] width 66 height 16
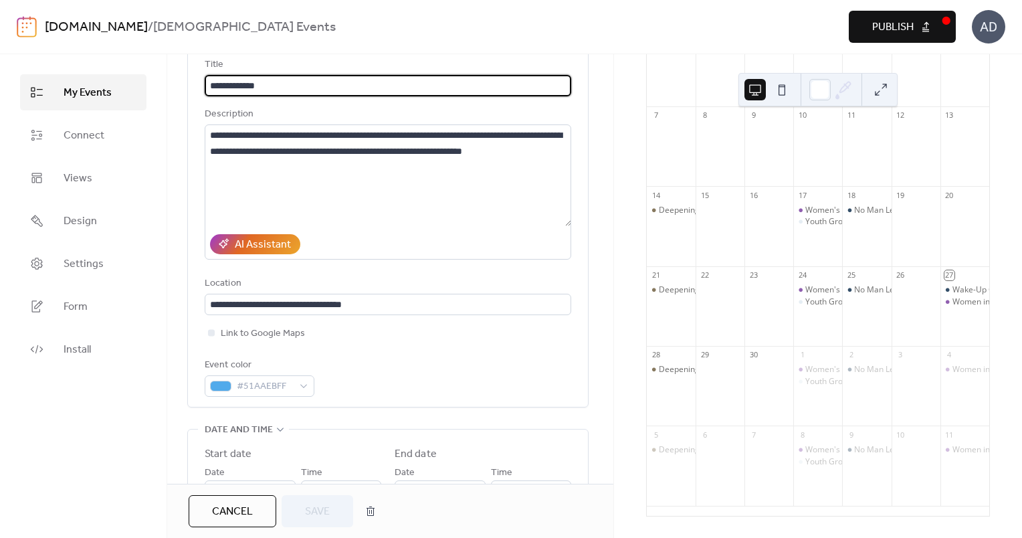
scroll to position [92, 0]
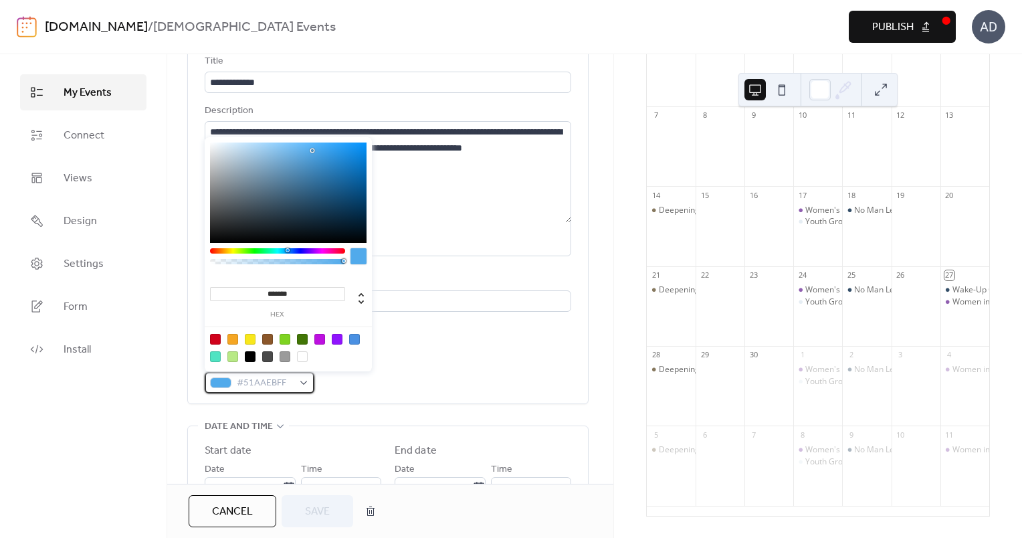
click at [268, 387] on span "#51AAEBFF" at bounding box center [265, 383] width 56 height 16
click at [302, 290] on input "*******" at bounding box center [277, 294] width 135 height 14
paste input
type input "*******"
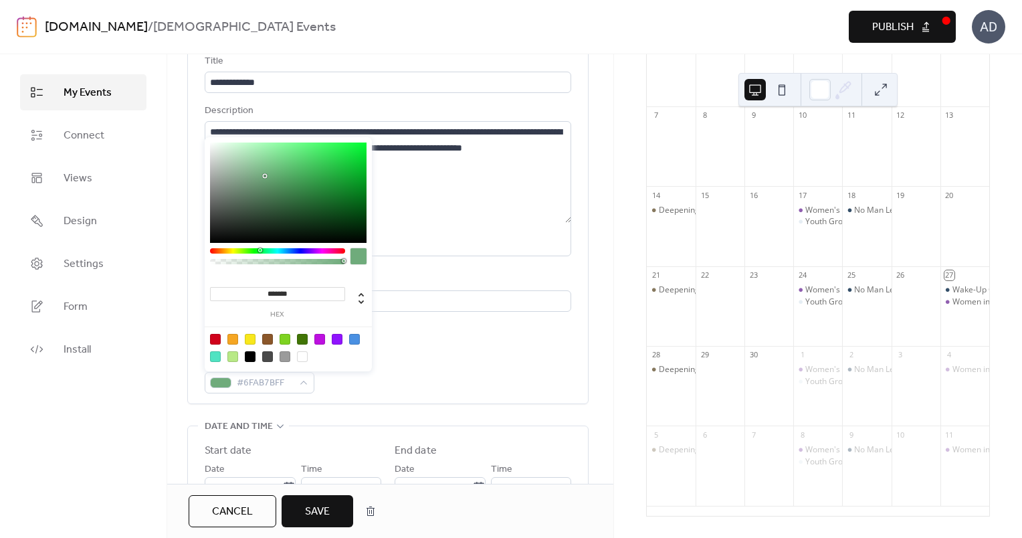
click at [411, 400] on div "**********" at bounding box center [388, 220] width 367 height 367
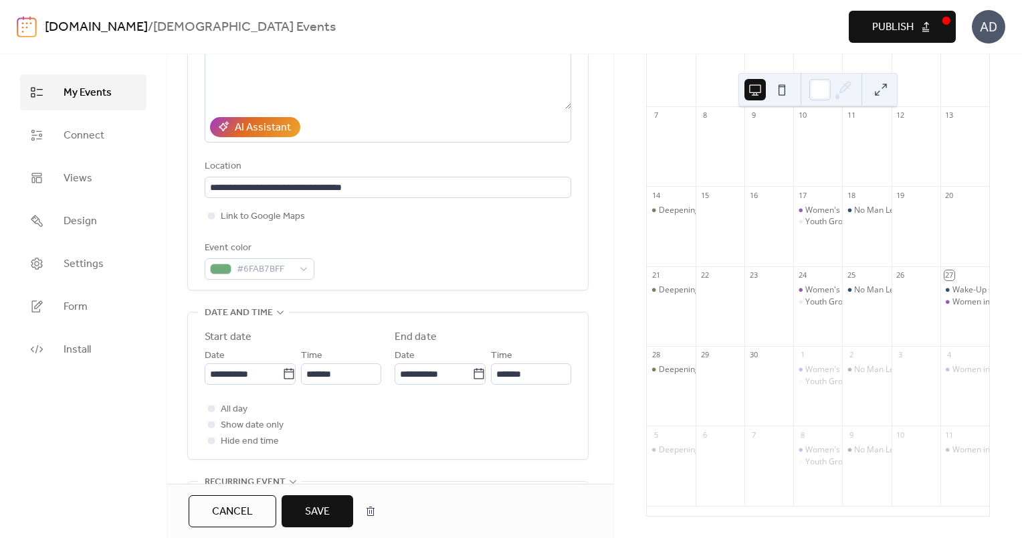
scroll to position [207, 0]
click at [315, 513] on span "Save" at bounding box center [317, 512] width 25 height 16
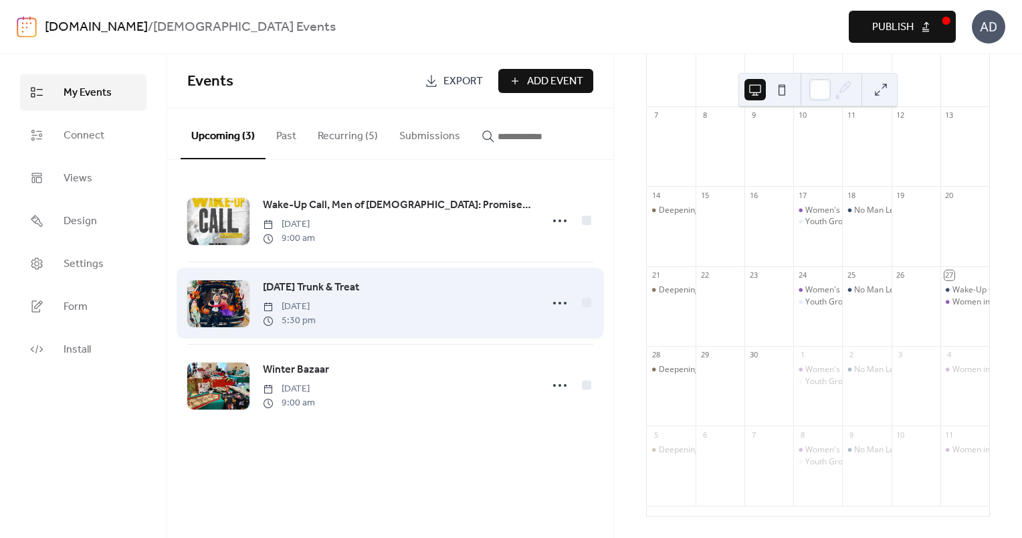
click at [344, 288] on span "[DATE] Trunk & Treat" at bounding box center [311, 288] width 96 height 16
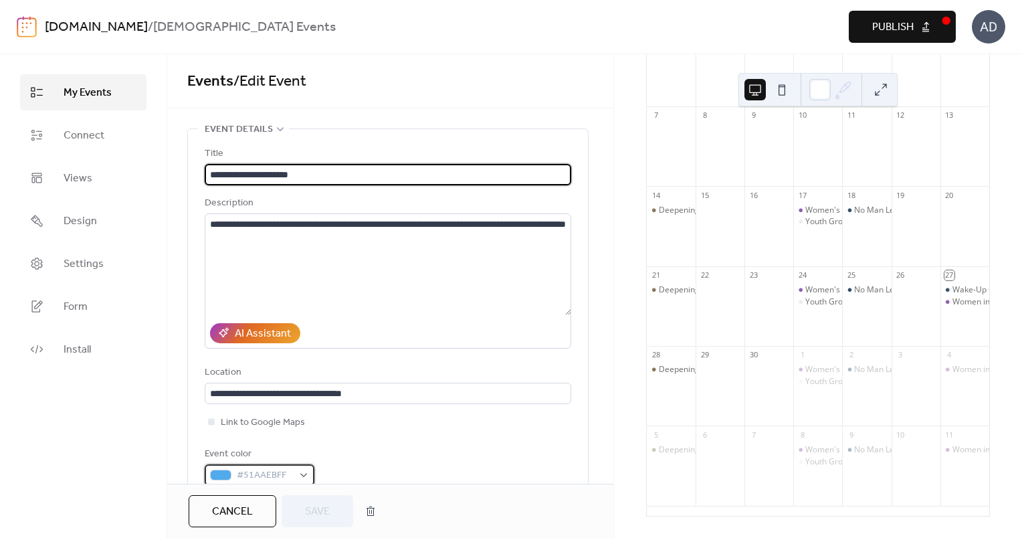
click at [267, 470] on span "#51AAEBFF" at bounding box center [265, 476] width 56 height 16
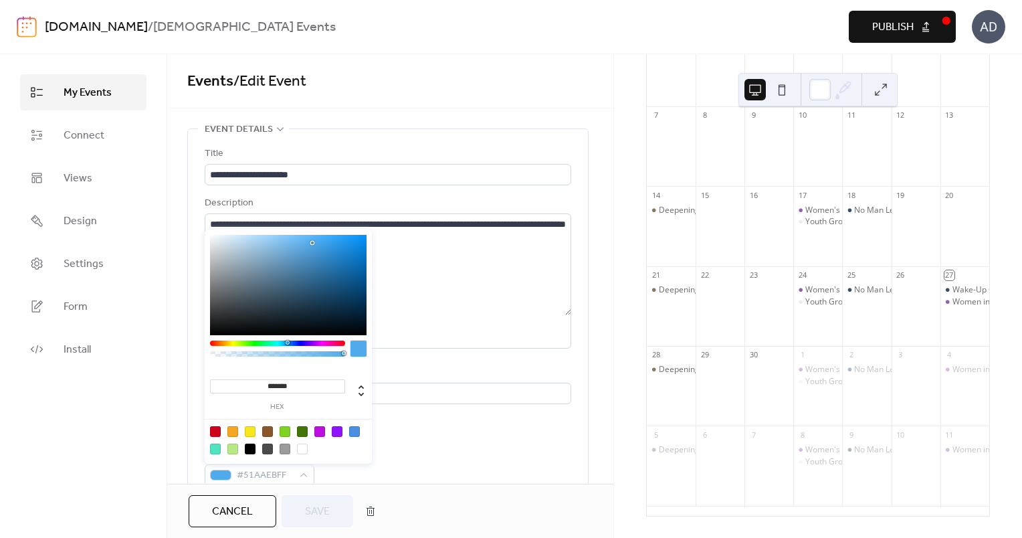
click at [302, 384] on input "*******" at bounding box center [277, 386] width 135 height 14
paste input
type input "*******"
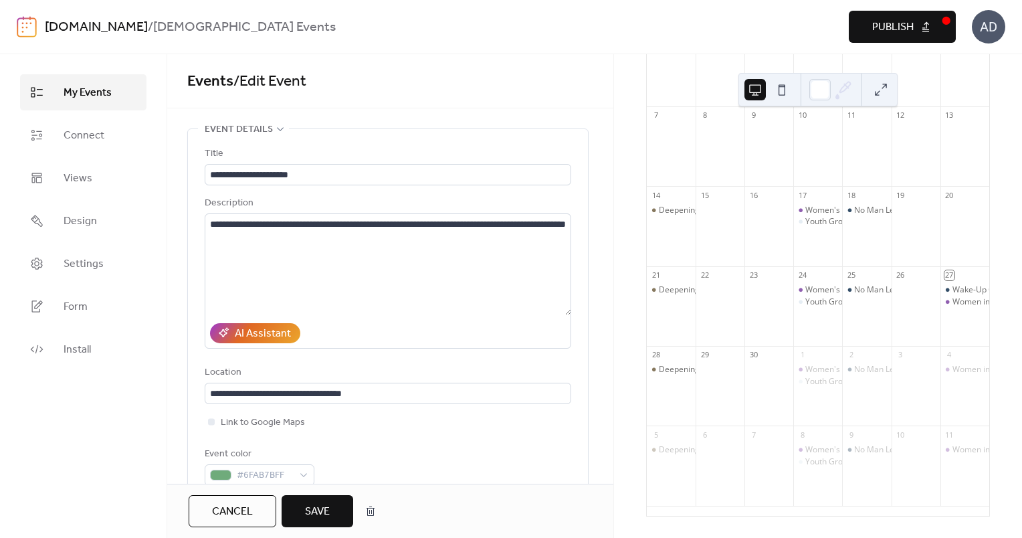
click at [316, 507] on span "Save" at bounding box center [317, 512] width 25 height 16
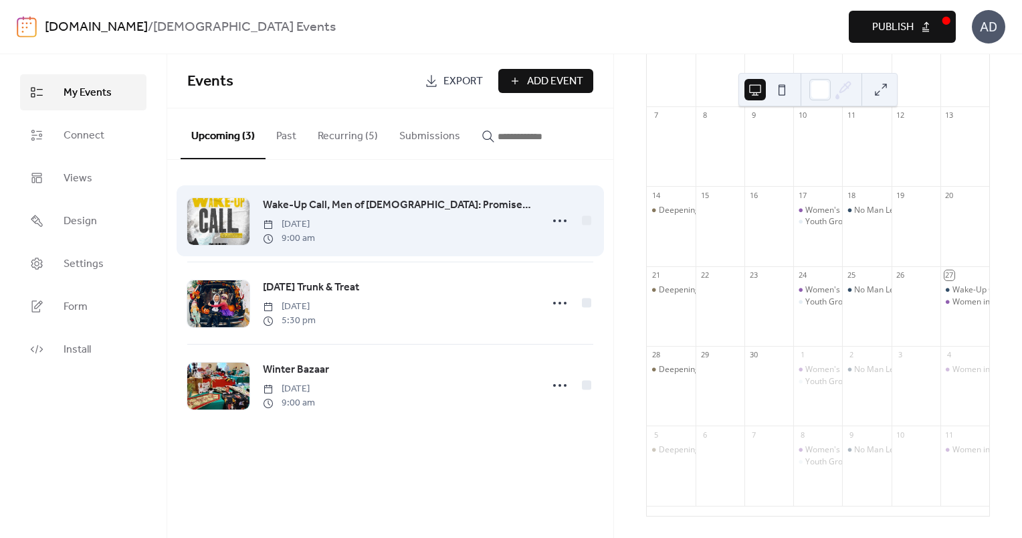
click at [374, 211] on span "Wake-Up Call, Men of [DEMOGRAPHIC_DATA]: Promise Keepers Event" at bounding box center [398, 205] width 270 height 16
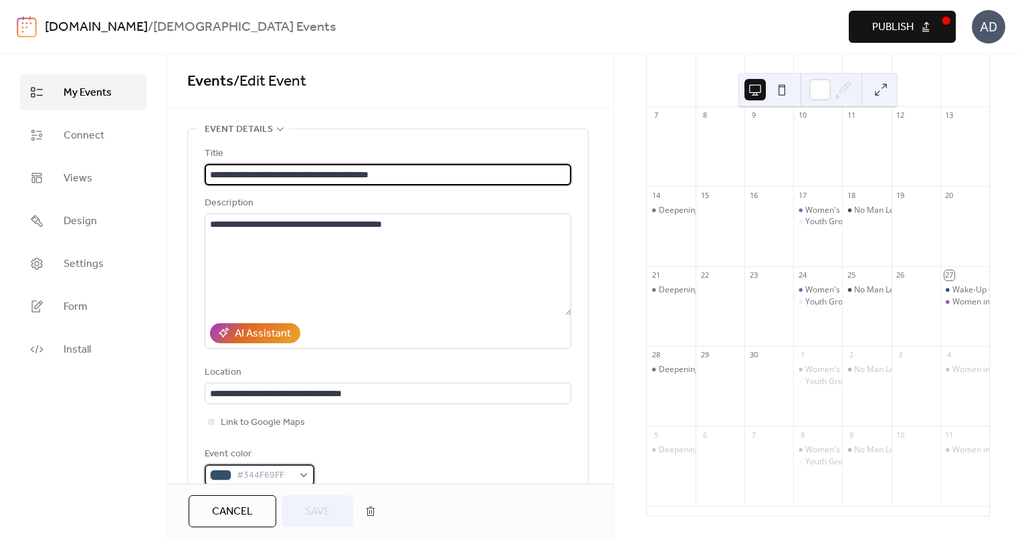
click at [252, 474] on span "#344F69FF" at bounding box center [265, 476] width 56 height 16
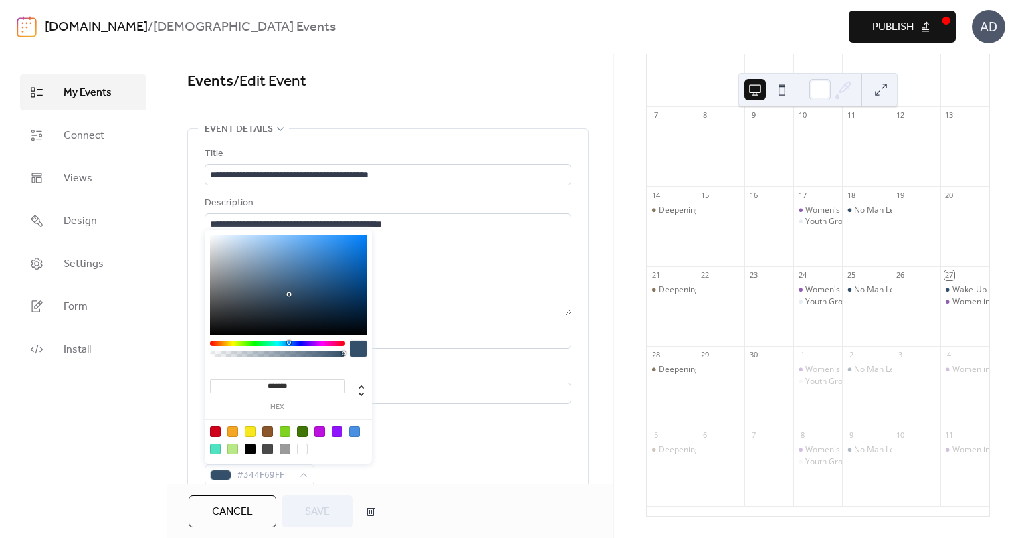
click at [302, 383] on input "*******" at bounding box center [277, 386] width 135 height 14
paste input
type input "*******"
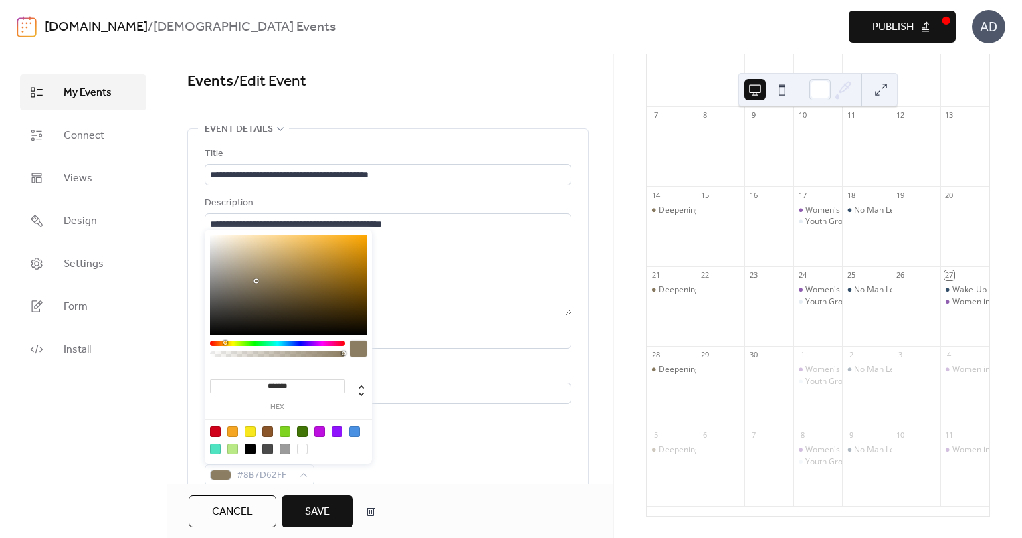
click at [387, 471] on div "Event color #8B7D62FF" at bounding box center [388, 465] width 367 height 39
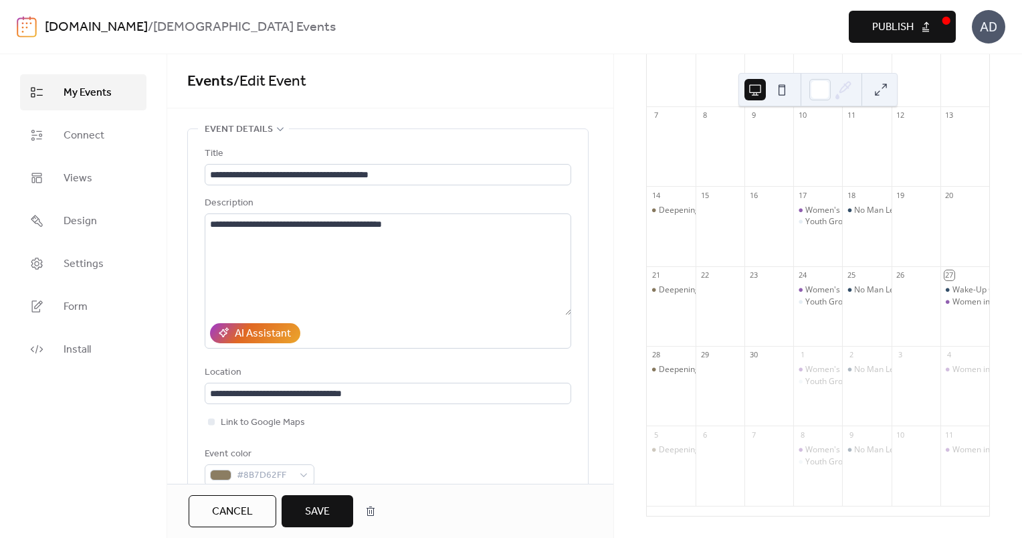
click at [336, 498] on button "Save" at bounding box center [318, 511] width 72 height 32
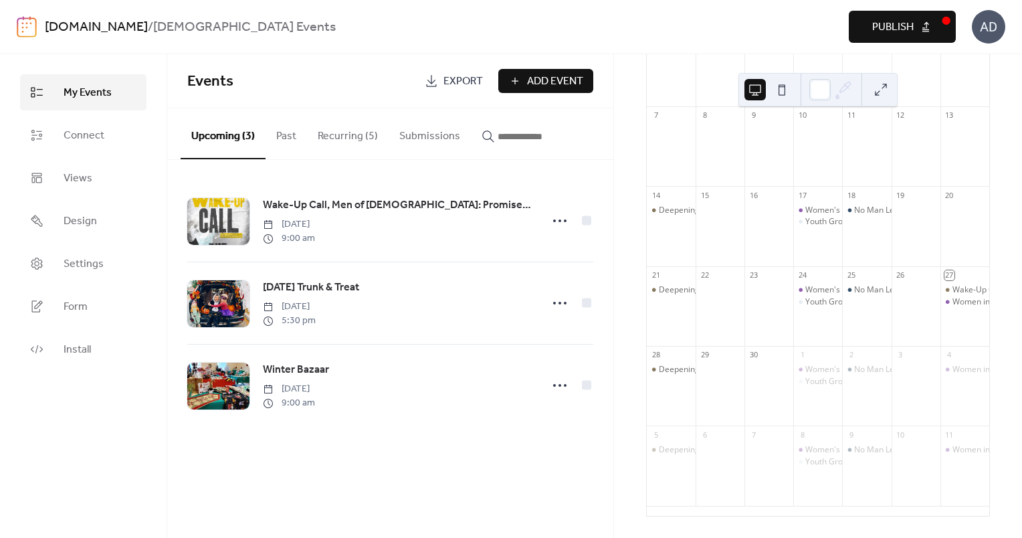
click at [349, 128] on button "Recurring (5)" at bounding box center [348, 133] width 82 height 50
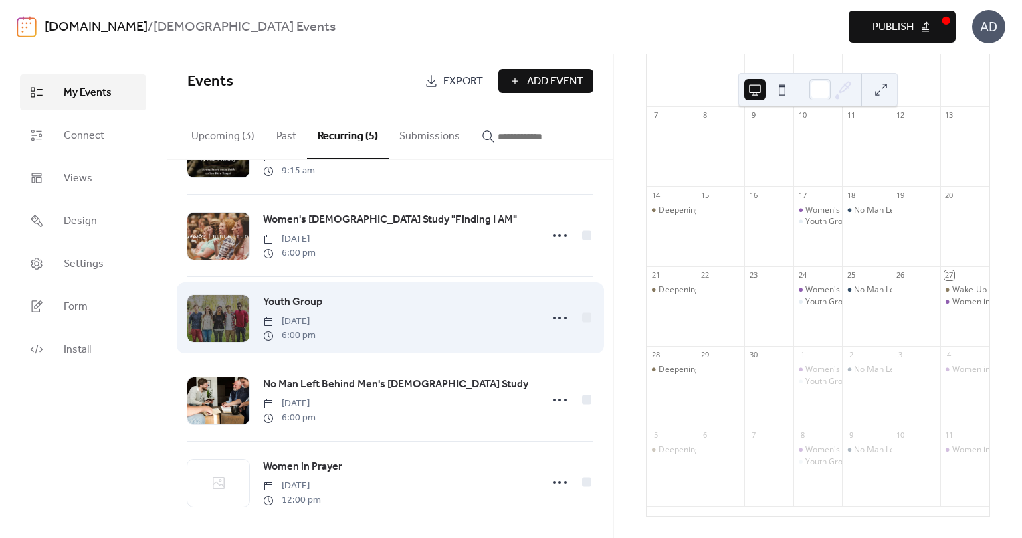
scroll to position [73, 0]
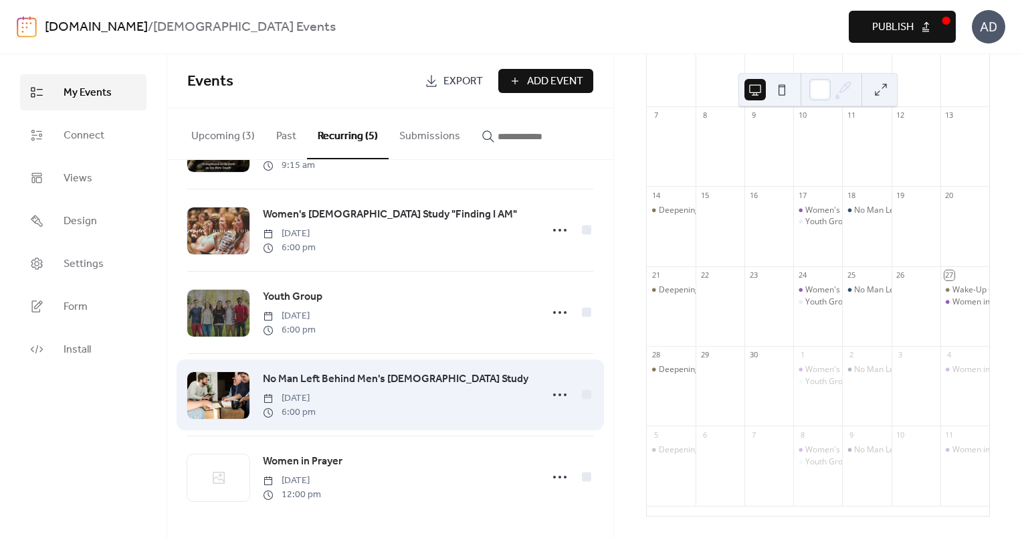
click at [341, 378] on span "No Man Left Behind Men's [DEMOGRAPHIC_DATA] Study" at bounding box center [396, 379] width 266 height 16
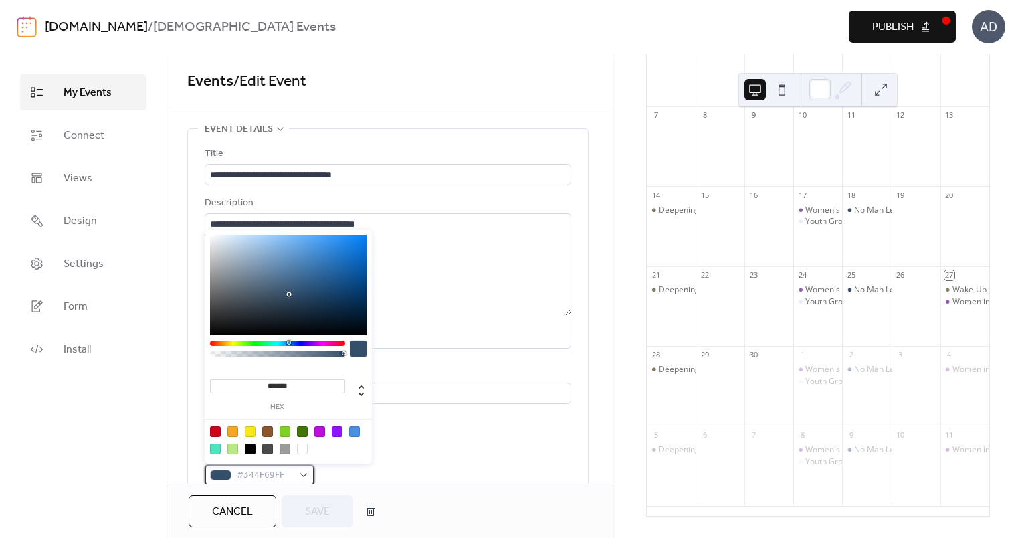
click at [243, 479] on span "#344F69FF" at bounding box center [265, 476] width 56 height 16
click at [304, 382] on input "*******" at bounding box center [277, 386] width 135 height 14
paste input
type input "*******"
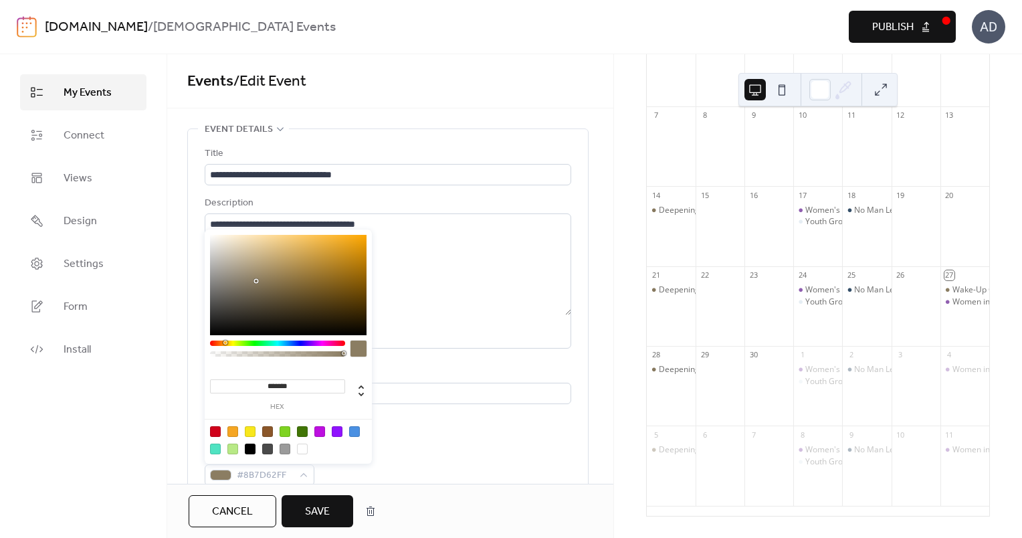
click at [417, 454] on div "Event color #8B7D62FF" at bounding box center [388, 465] width 367 height 39
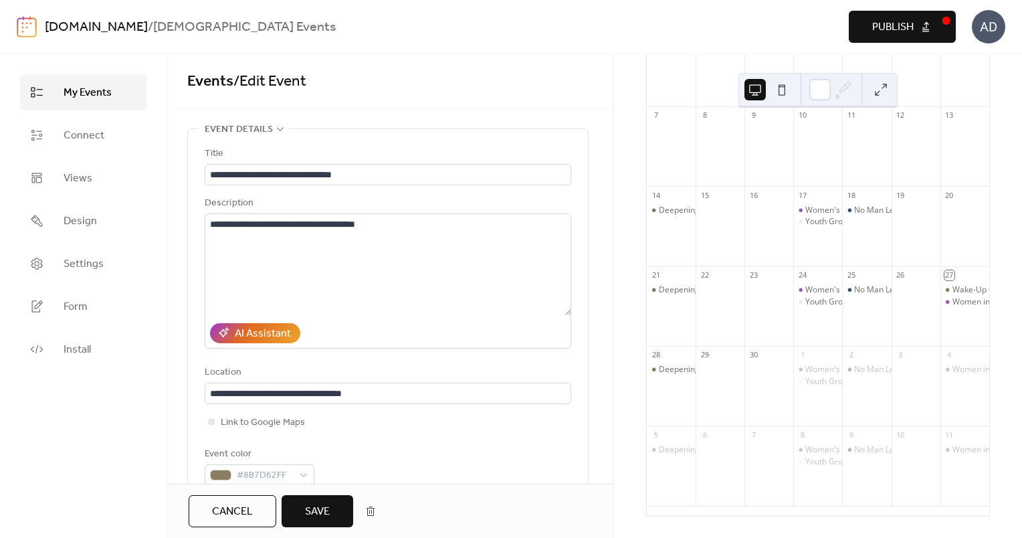
click at [316, 504] on span "Save" at bounding box center [317, 512] width 25 height 16
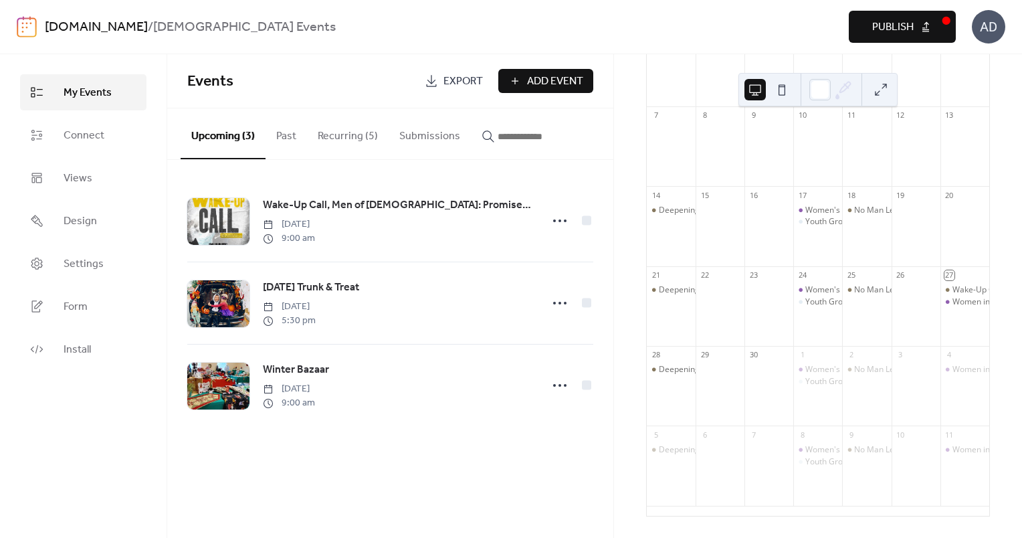
click at [371, 120] on button "Recurring (5)" at bounding box center [348, 133] width 82 height 50
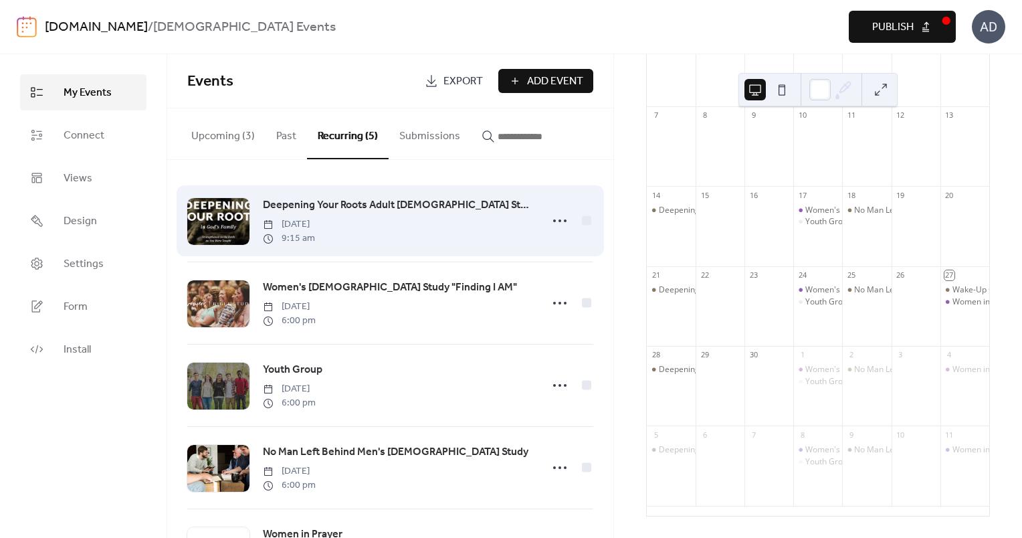
click at [315, 217] on span "[DATE]" at bounding box center [289, 224] width 52 height 14
click at [392, 203] on span "Deepening Your Roots Adult [DEMOGRAPHIC_DATA] Study [DATE] School" at bounding box center [398, 205] width 270 height 16
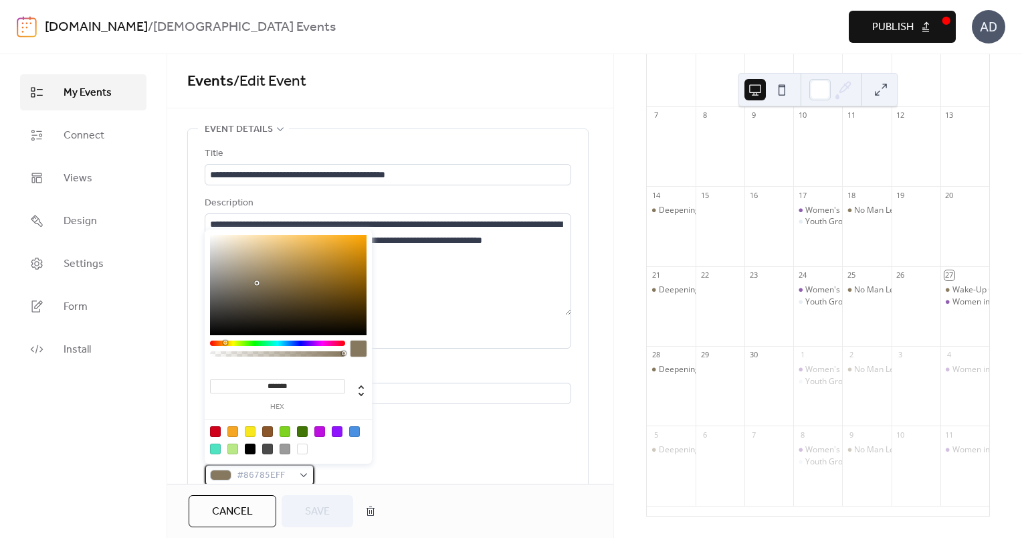
click at [264, 468] on span "#86785EFF" at bounding box center [265, 476] width 56 height 16
click at [296, 389] on input "*******" at bounding box center [277, 386] width 135 height 14
paste input
type input "*******"
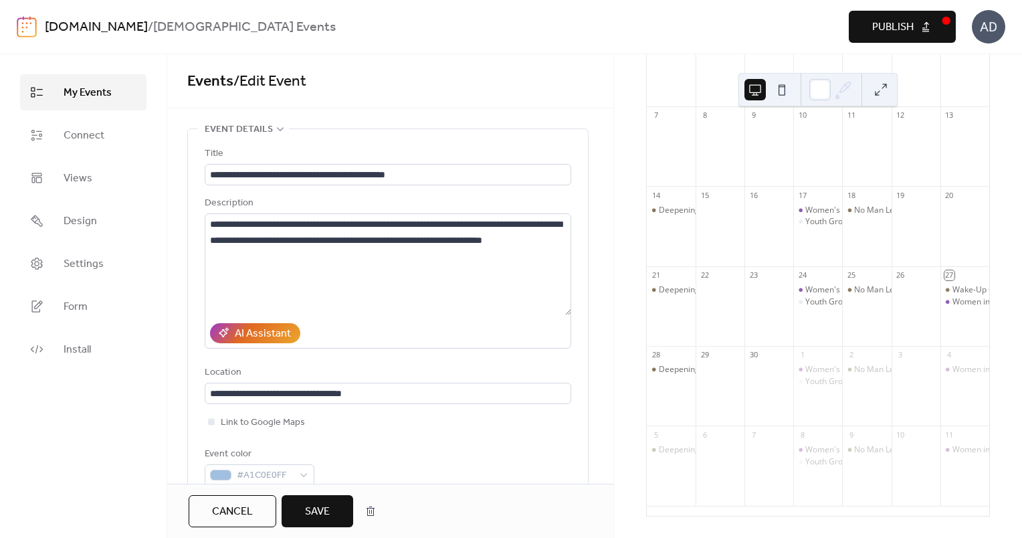
click at [410, 435] on div "**********" at bounding box center [388, 316] width 367 height 340
click at [302, 512] on button "Save" at bounding box center [318, 511] width 72 height 32
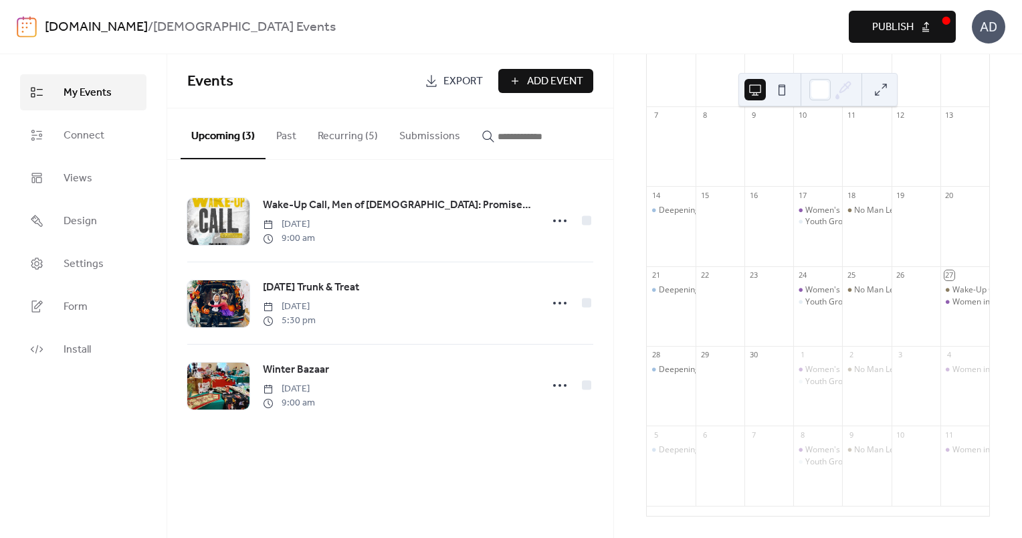
click at [361, 139] on button "Recurring (5)" at bounding box center [348, 133] width 82 height 50
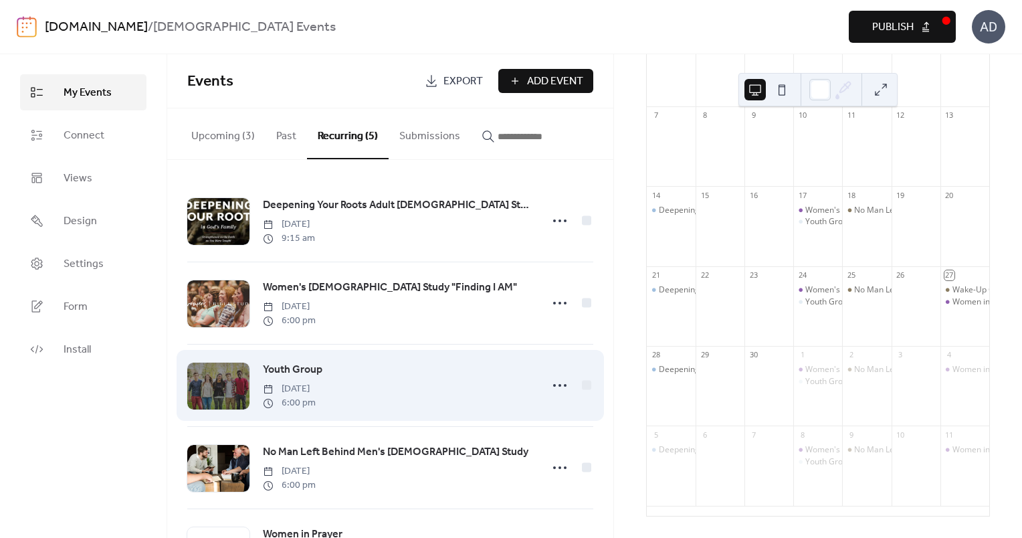
click at [312, 375] on span "Youth Group" at bounding box center [293, 370] width 60 height 16
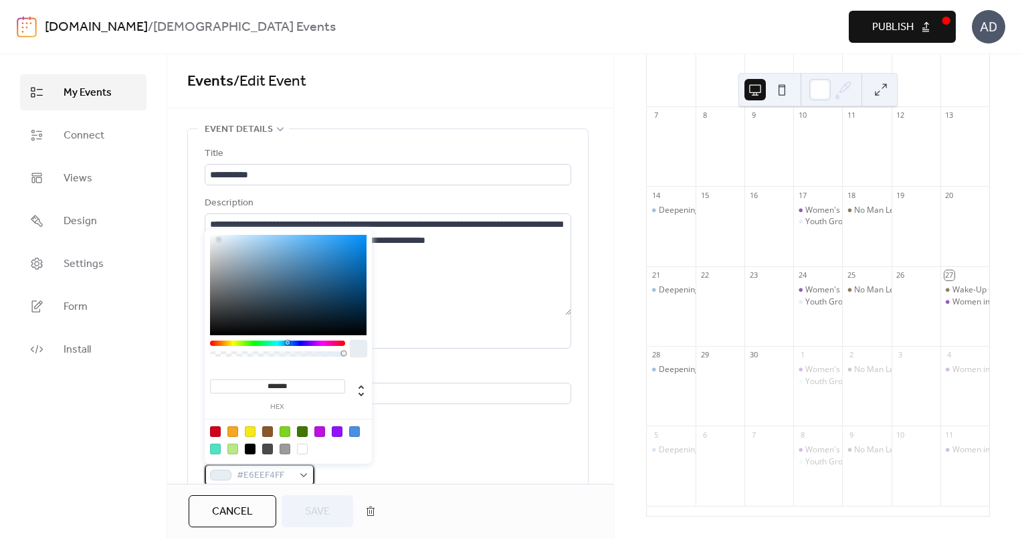
click at [272, 468] on span "#E6EEF4FF" at bounding box center [265, 476] width 56 height 16
click at [302, 389] on input "*******" at bounding box center [277, 386] width 135 height 14
paste input
type input "*******"
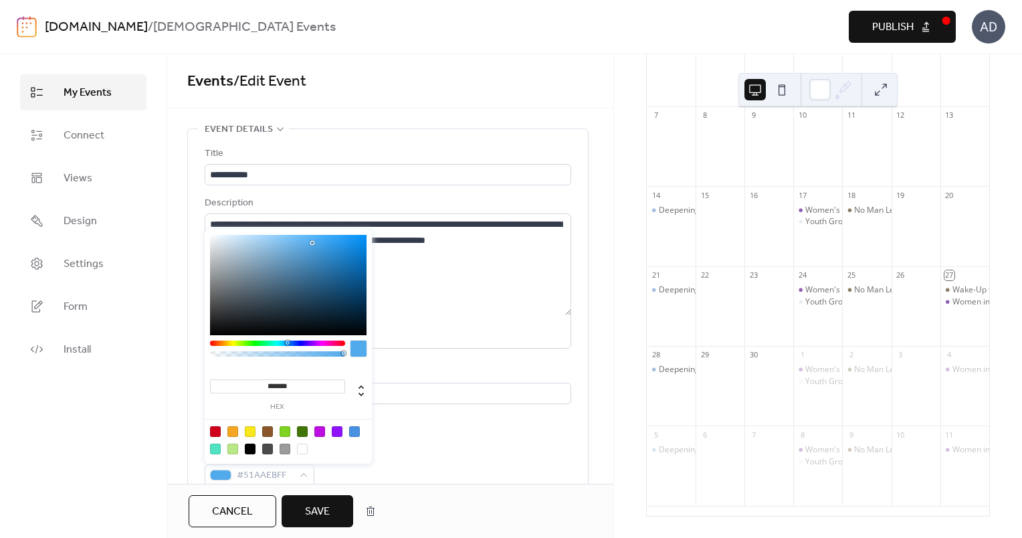
click at [405, 434] on div "**********" at bounding box center [388, 316] width 367 height 340
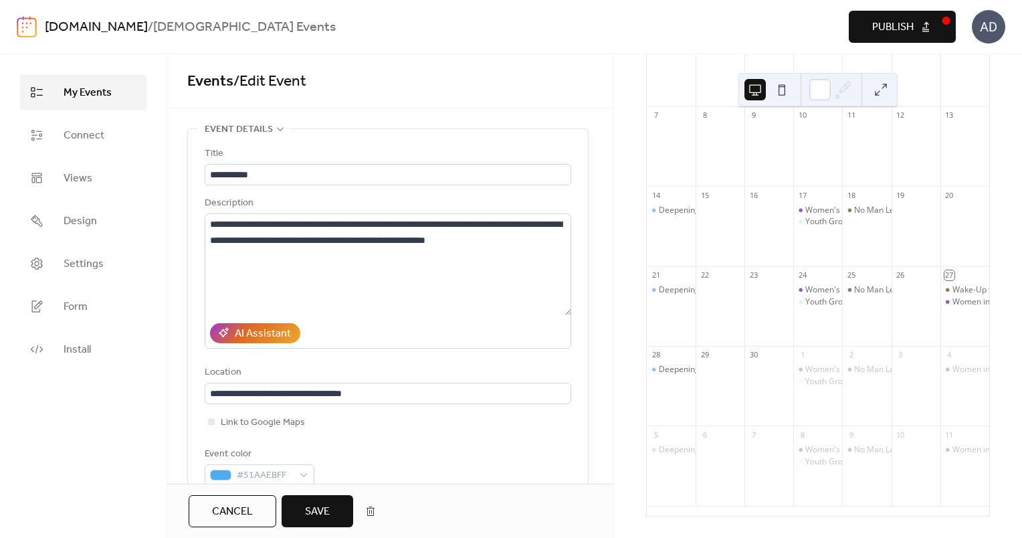
click at [317, 516] on span "Save" at bounding box center [317, 512] width 25 height 16
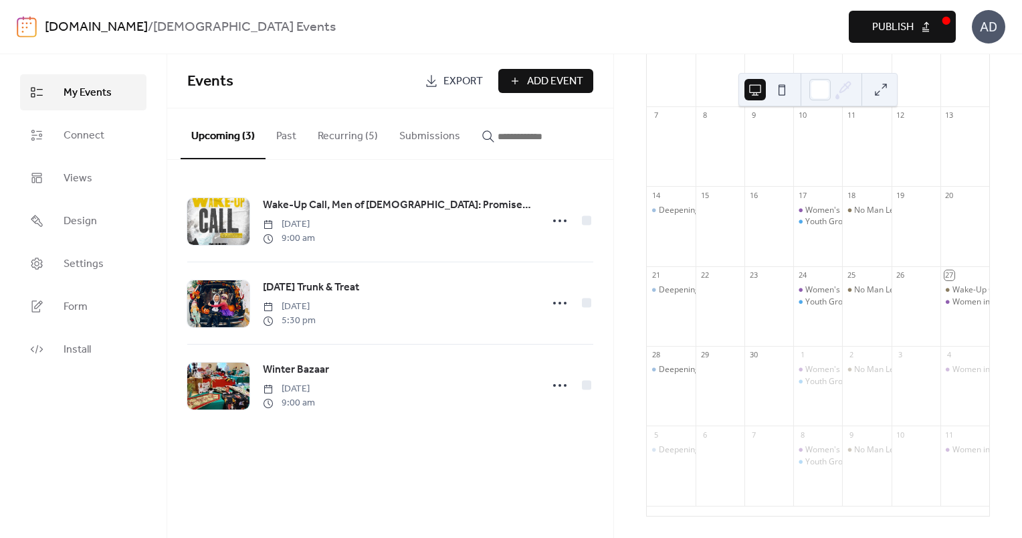
click at [941, 37] on button "Publish" at bounding box center [902, 27] width 107 height 32
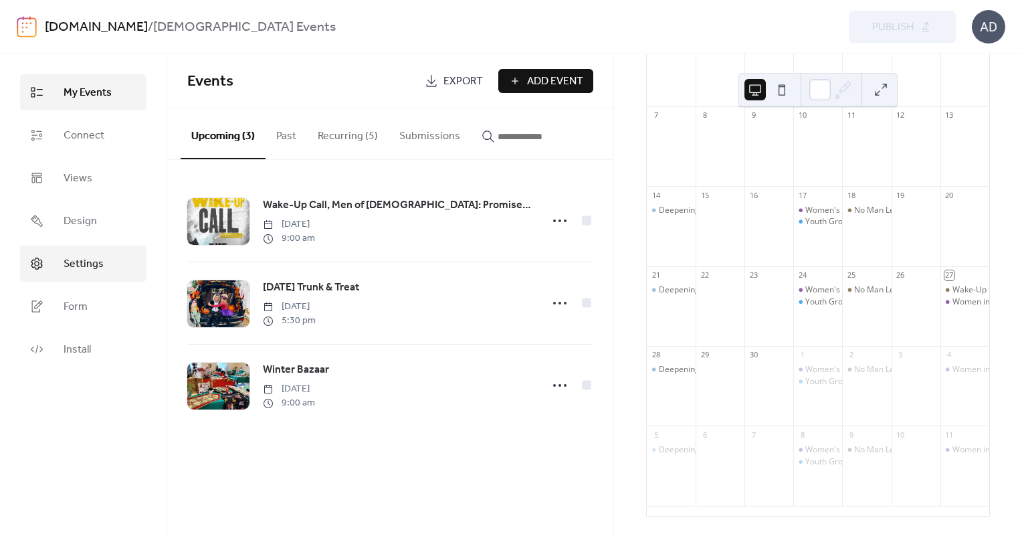
click at [94, 270] on span "Settings" at bounding box center [84, 264] width 40 height 16
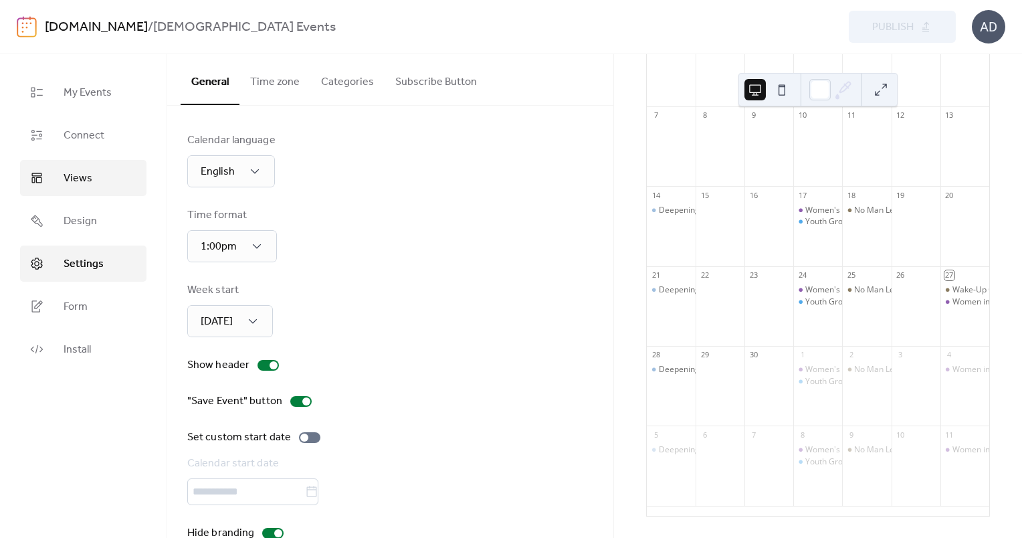
click at [93, 183] on link "Views" at bounding box center [83, 178] width 126 height 36
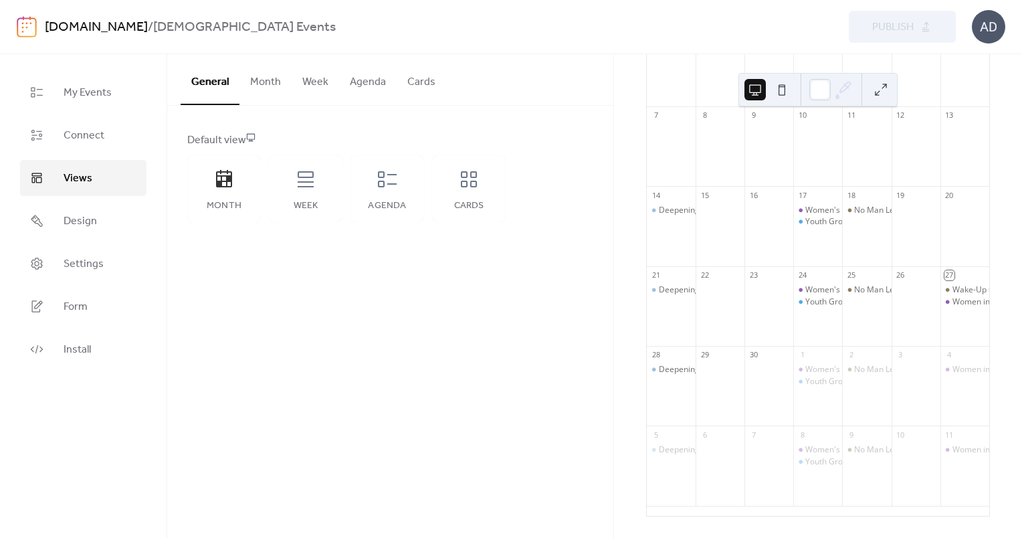
click at [270, 83] on button "Month" at bounding box center [266, 79] width 52 height 50
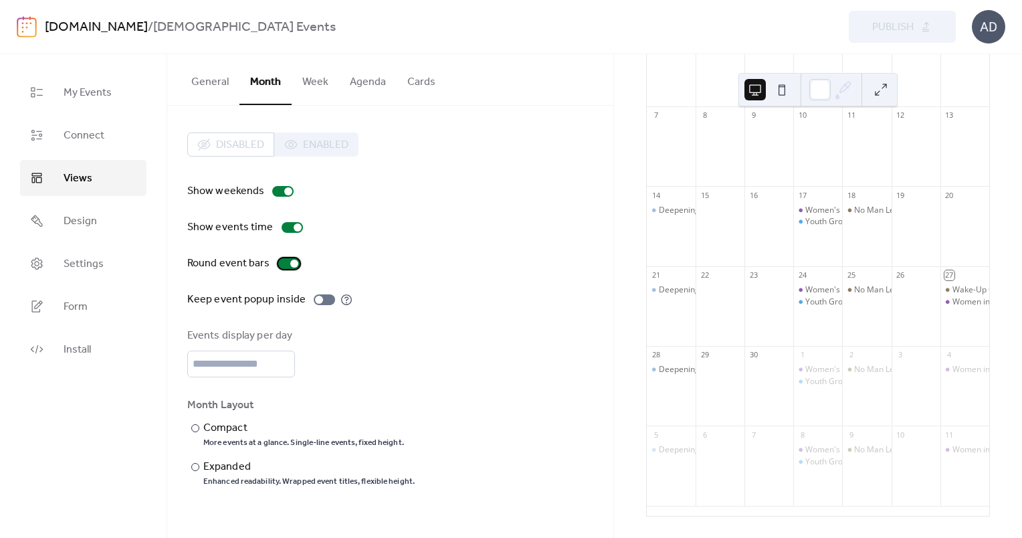
click at [290, 263] on div at bounding box center [294, 264] width 8 height 8
click at [290, 263] on div at bounding box center [288, 263] width 21 height 11
click at [230, 468] on div "Expanded" at bounding box center [307, 467] width 209 height 16
click at [888, 35] on span "Publish" at bounding box center [892, 27] width 41 height 16
click at [82, 342] on span "Install" at bounding box center [77, 350] width 27 height 16
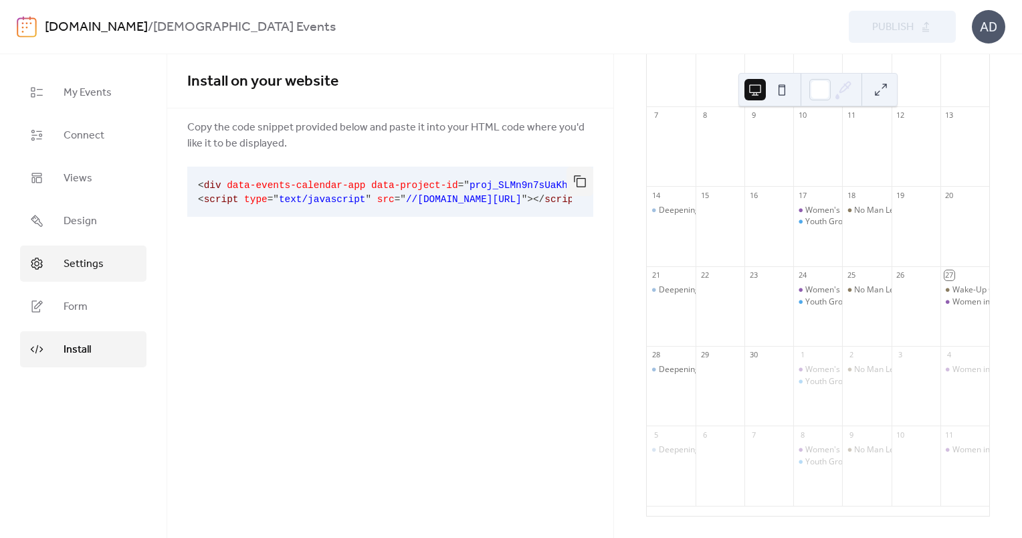
click at [94, 279] on link "Settings" at bounding box center [83, 264] width 126 height 36
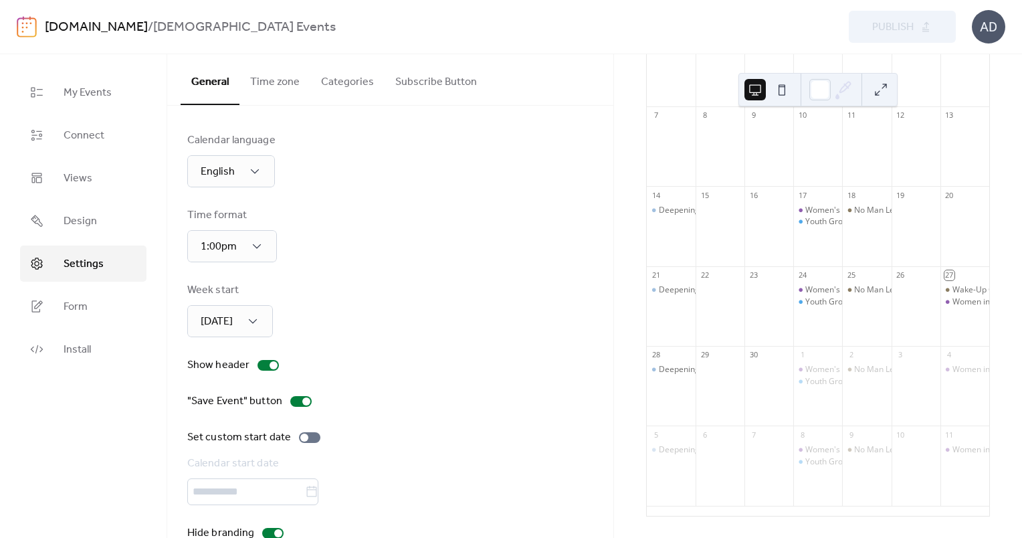
click at [359, 88] on button "Categories" at bounding box center [347, 79] width 74 height 50
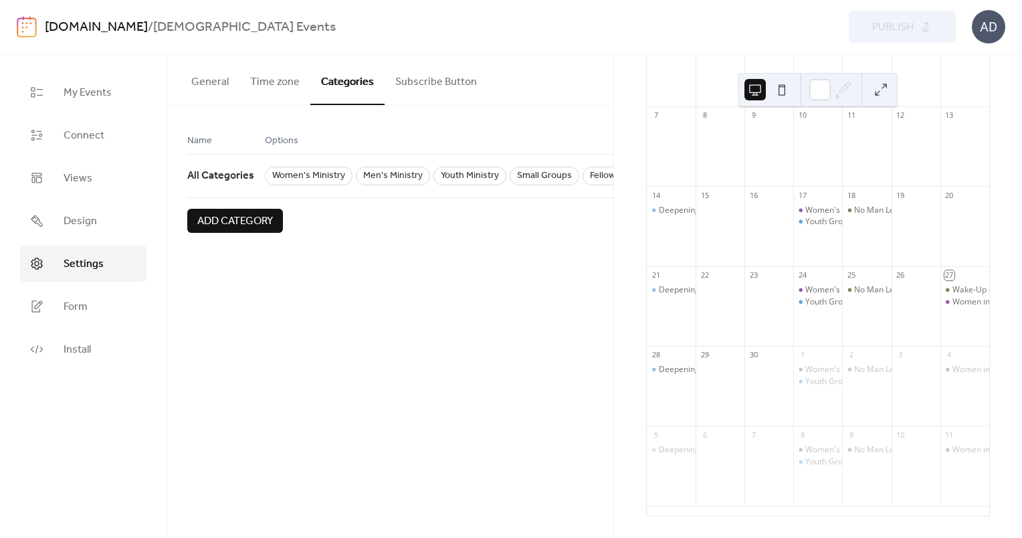
click at [292, 86] on button "Time zone" at bounding box center [275, 79] width 71 height 50
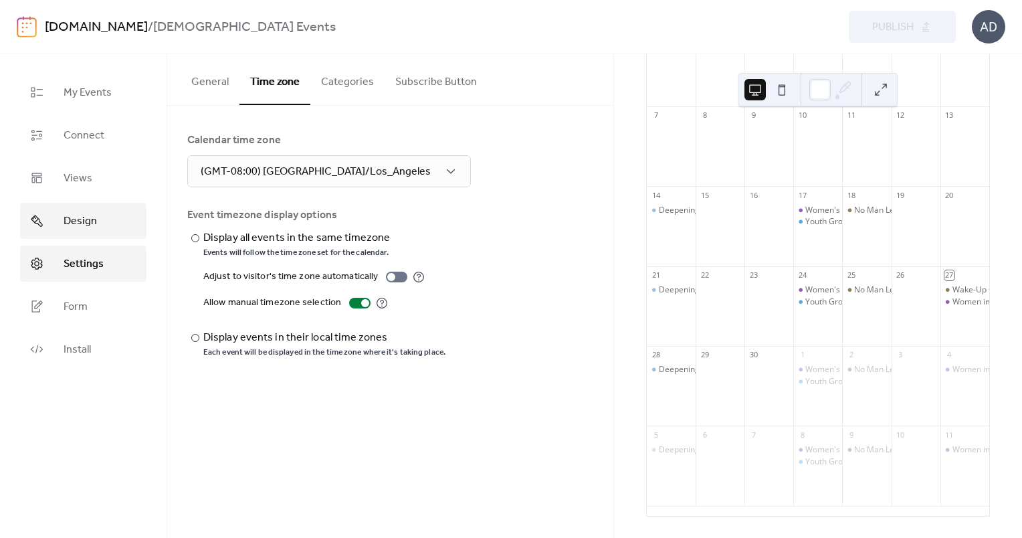
click at [78, 228] on span "Design" at bounding box center [80, 221] width 33 height 16
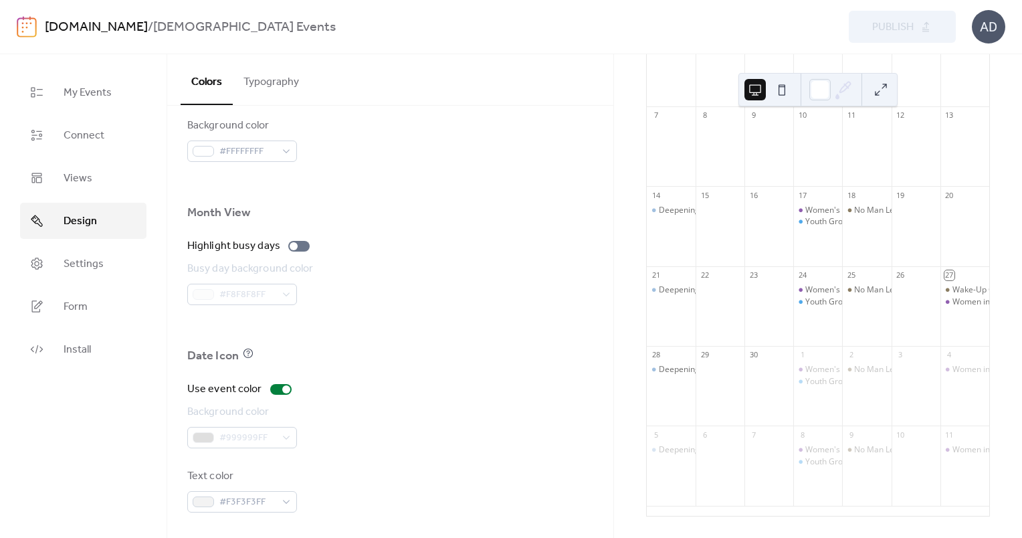
scroll to position [864, 0]
click at [288, 504] on div "#F3F3F3FF" at bounding box center [242, 500] width 110 height 21
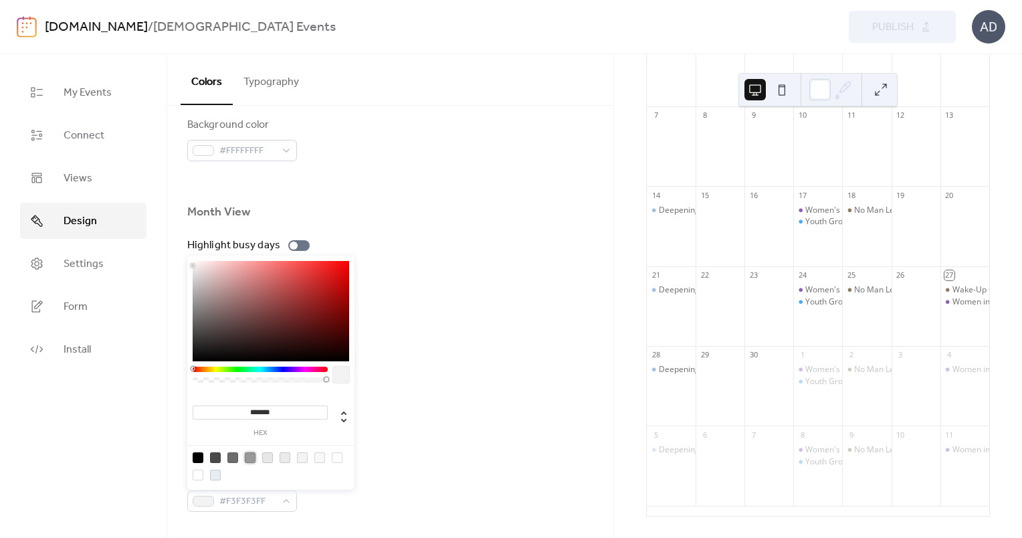
click at [253, 460] on div at bounding box center [250, 457] width 11 height 11
type input "*******"
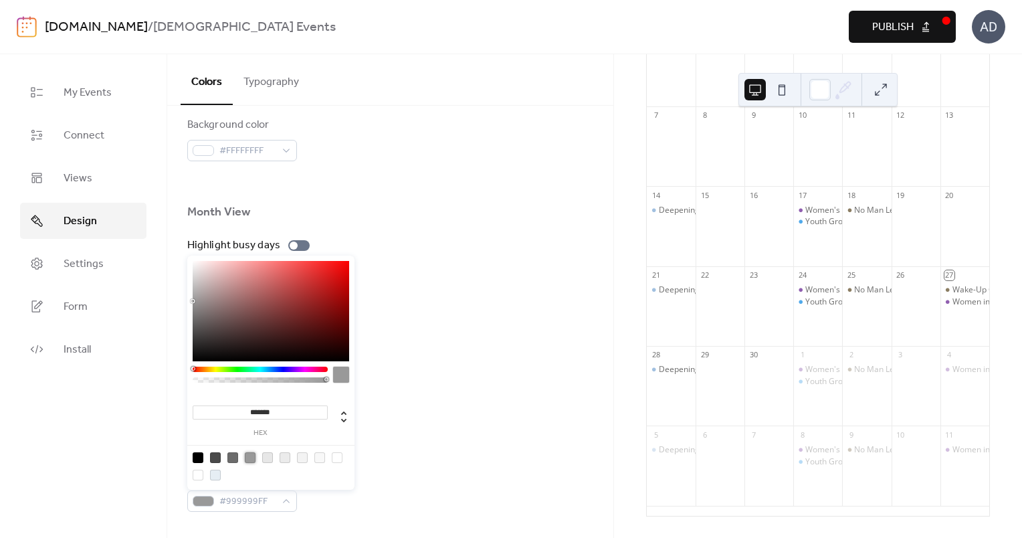
click at [512, 229] on div at bounding box center [390, 232] width 406 height 11
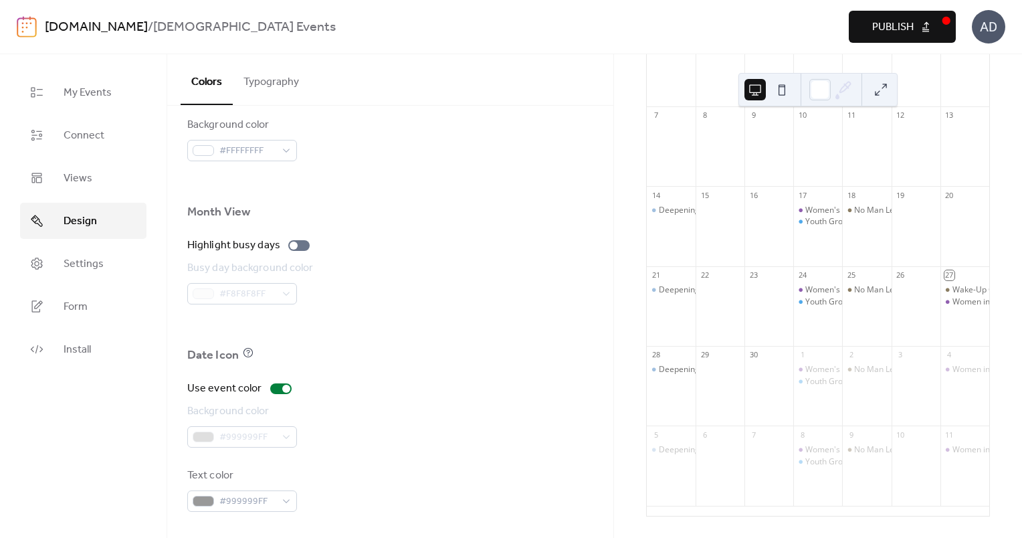
click at [880, 27] on span "Publish" at bounding box center [892, 27] width 41 height 16
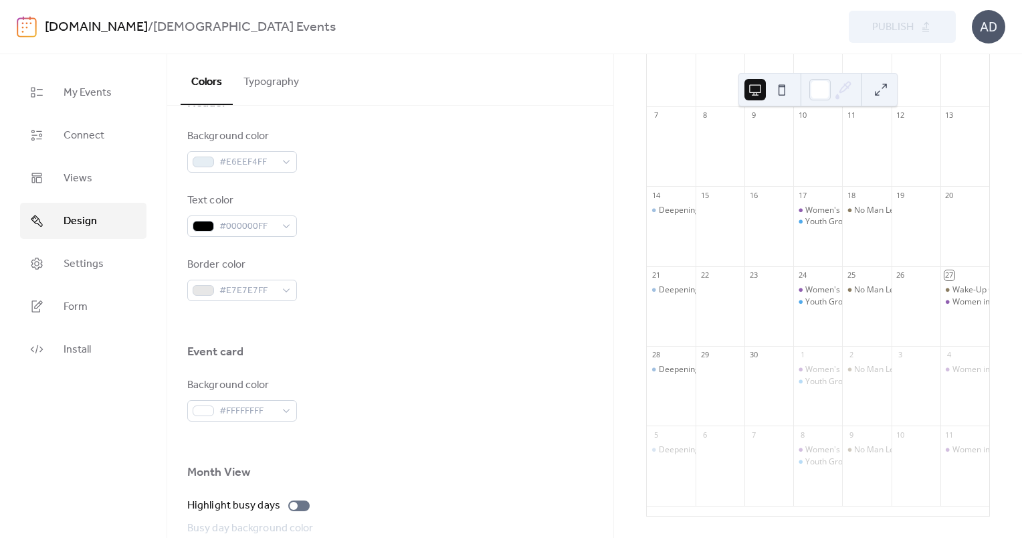
scroll to position [603, 0]
click at [77, 171] on span "Views" at bounding box center [78, 179] width 29 height 16
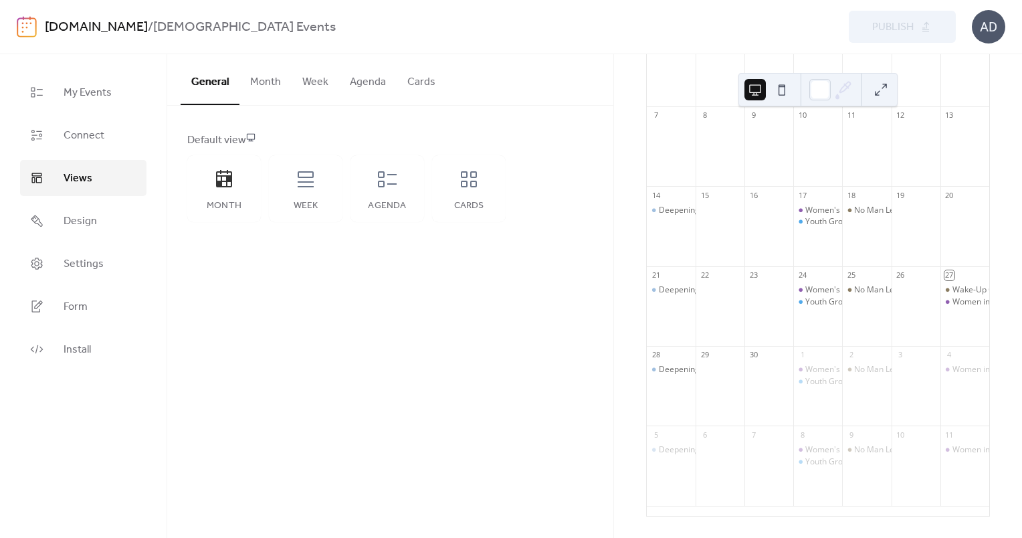
click at [259, 90] on button "Month" at bounding box center [266, 79] width 52 height 50
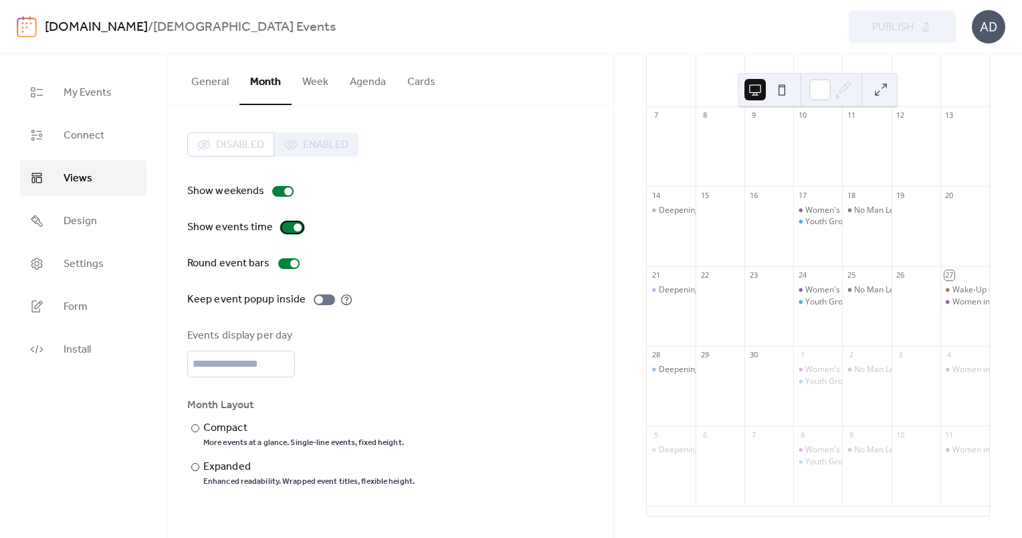
click at [286, 226] on div at bounding box center [292, 227] width 21 height 11
click at [286, 226] on div at bounding box center [287, 227] width 8 height 8
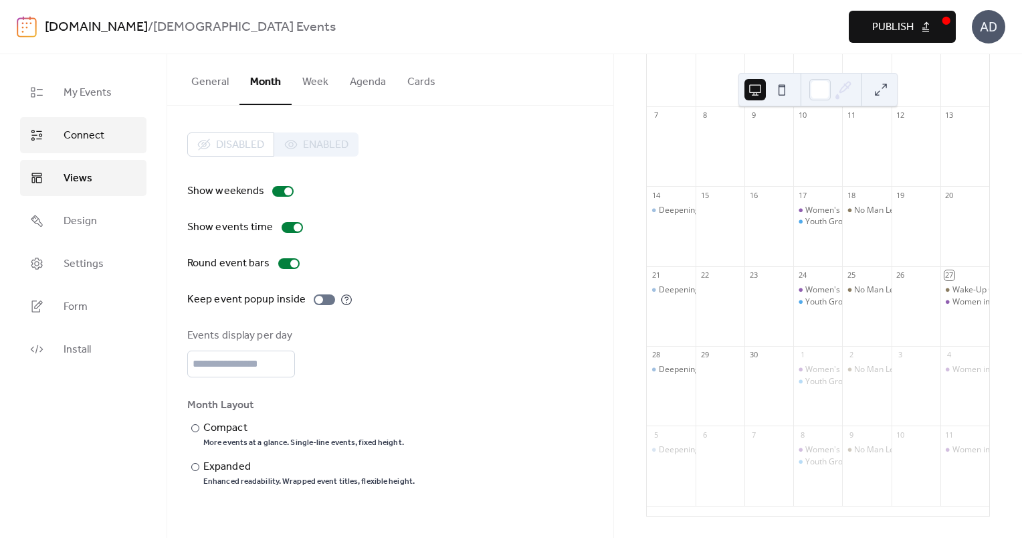
click at [108, 138] on link "Connect" at bounding box center [83, 135] width 126 height 36
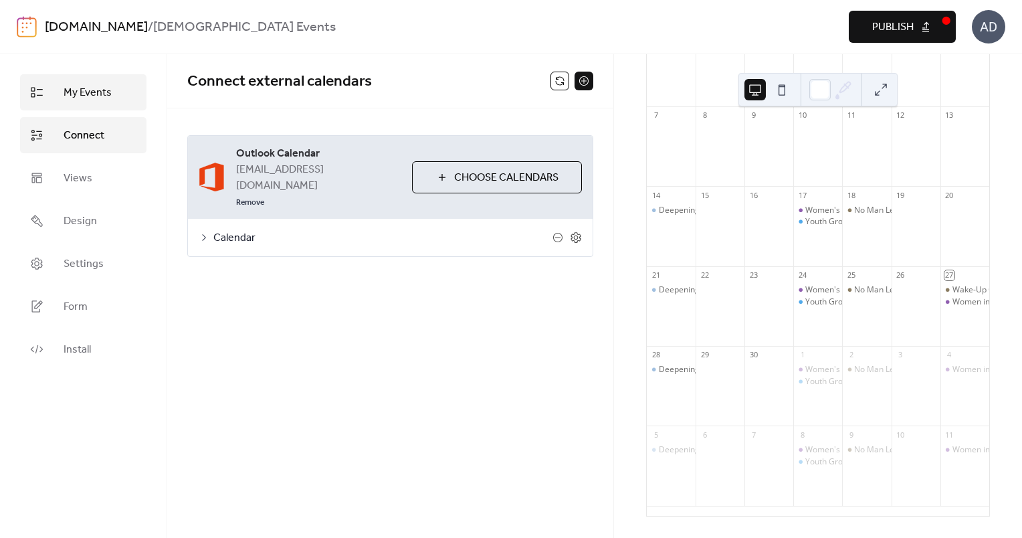
click at [100, 94] on span "My Events" at bounding box center [88, 93] width 48 height 16
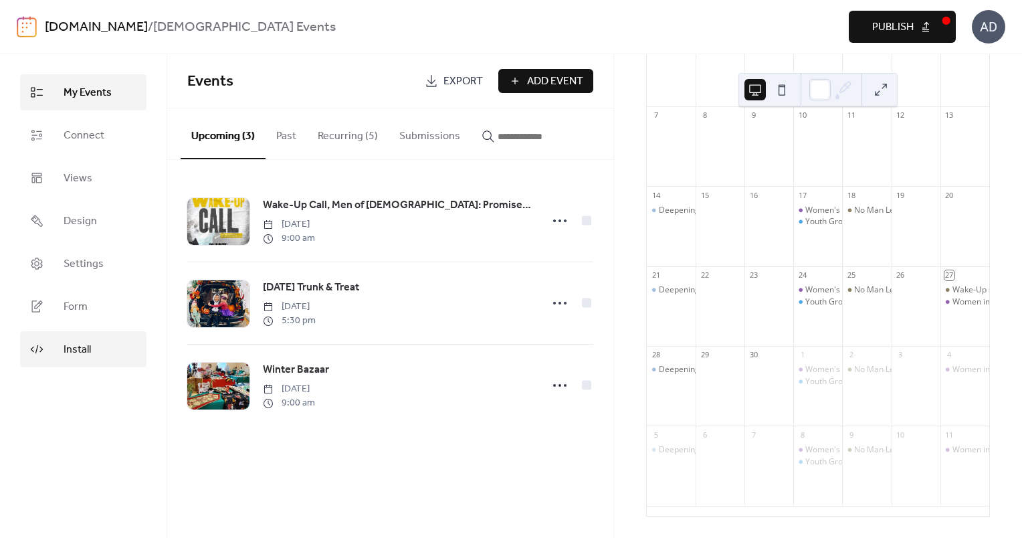
click at [86, 349] on span "Install" at bounding box center [77, 350] width 27 height 16
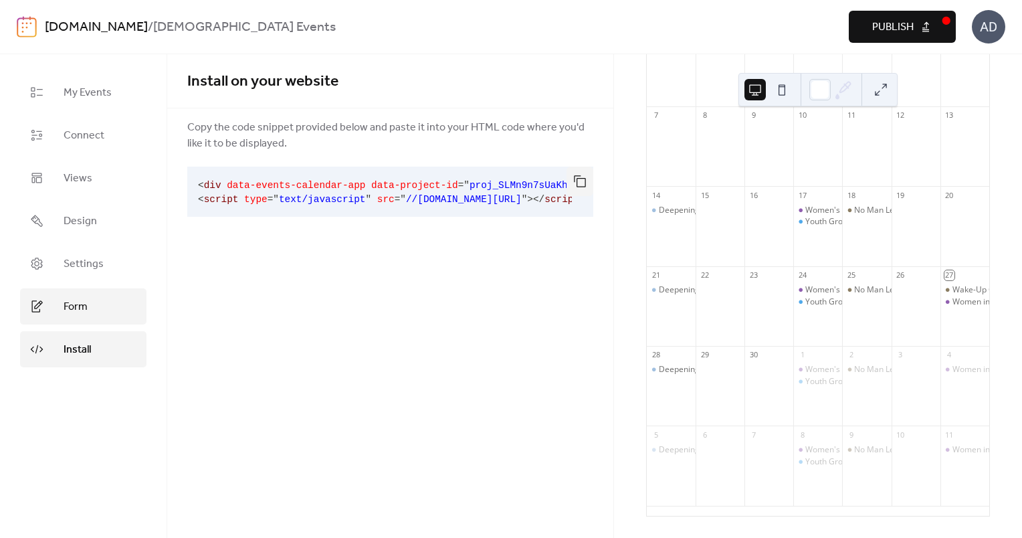
click at [102, 316] on link "Form" at bounding box center [83, 306] width 126 height 36
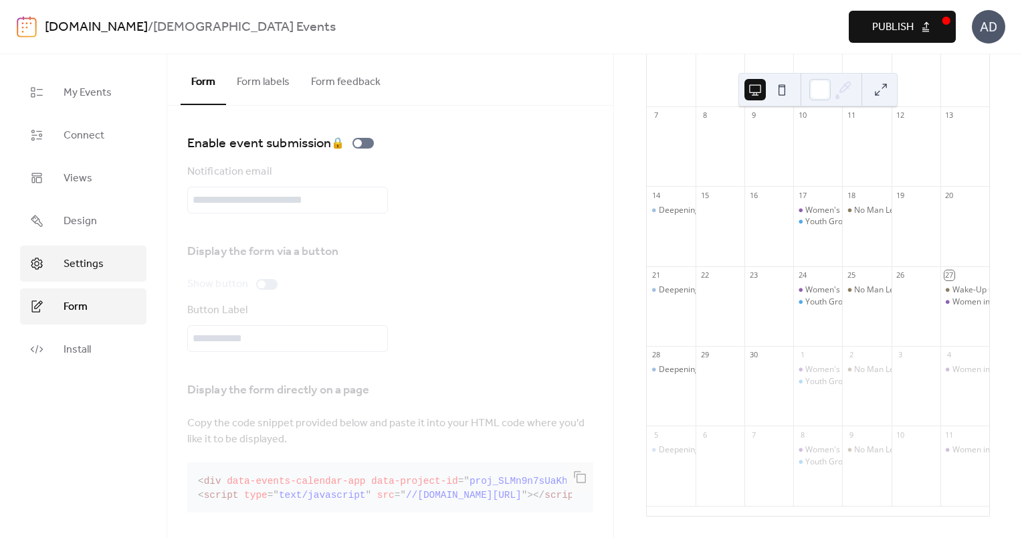
click at [104, 268] on link "Settings" at bounding box center [83, 264] width 126 height 36
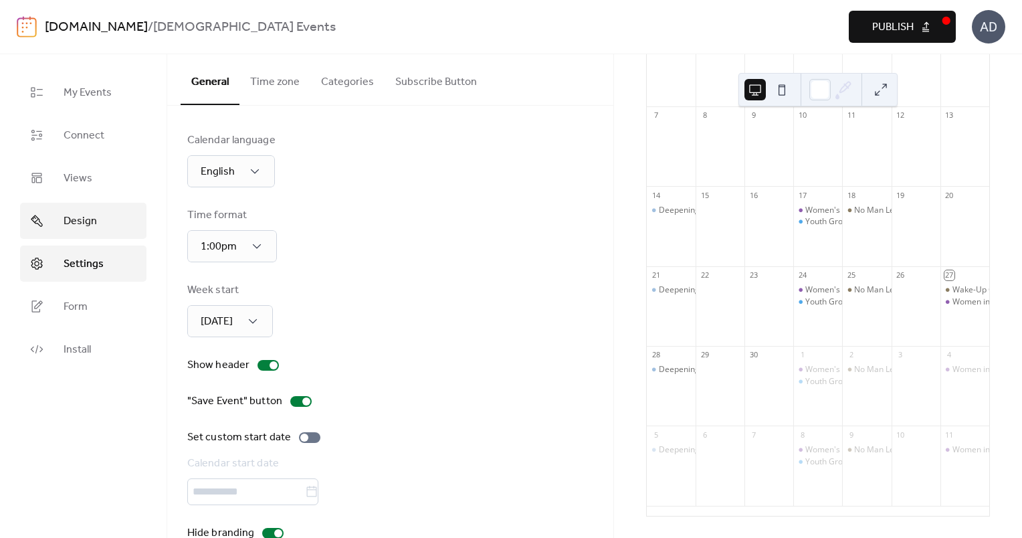
click at [86, 213] on span "Design" at bounding box center [80, 221] width 33 height 16
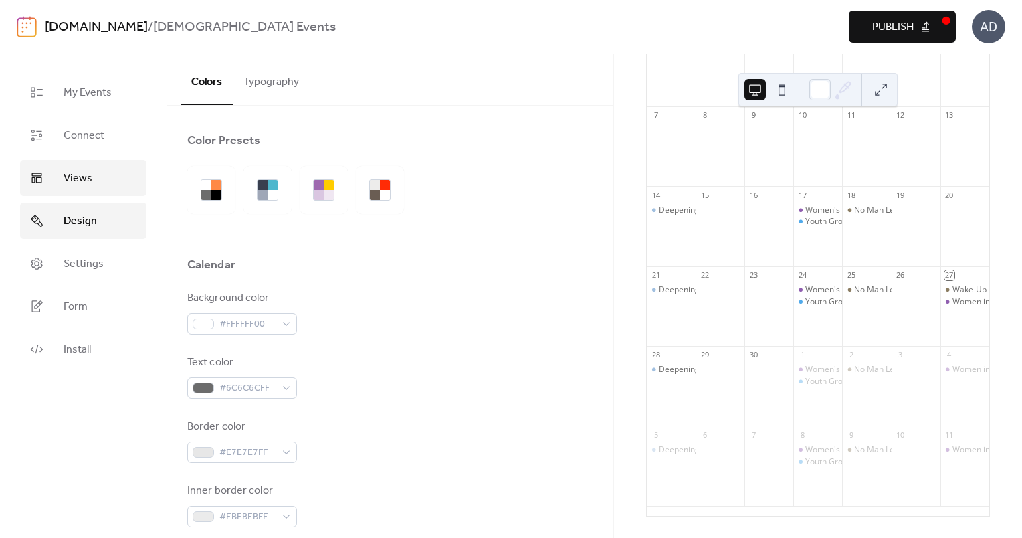
click at [75, 179] on span "Views" at bounding box center [78, 179] width 29 height 16
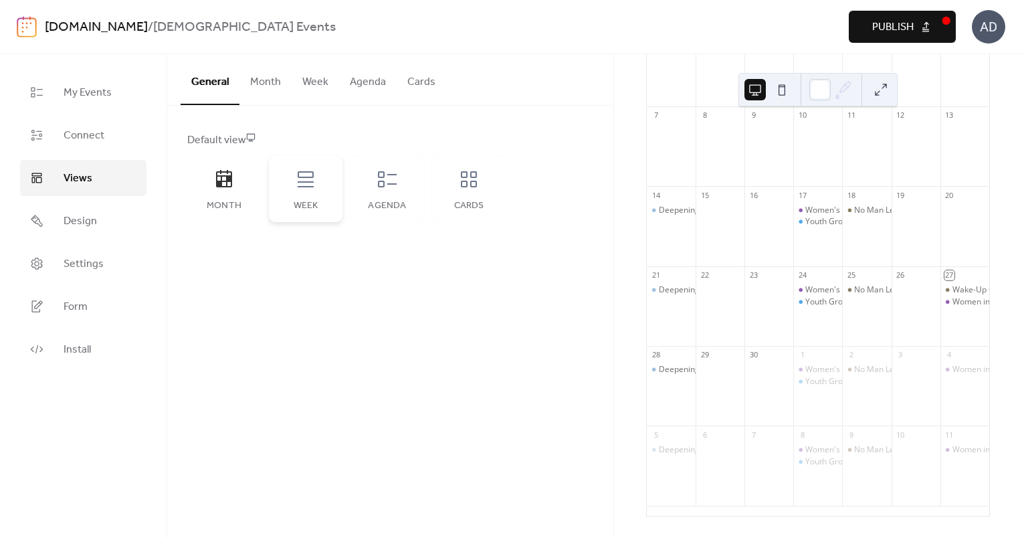
click at [273, 205] on div "Week" at bounding box center [306, 188] width 74 height 67
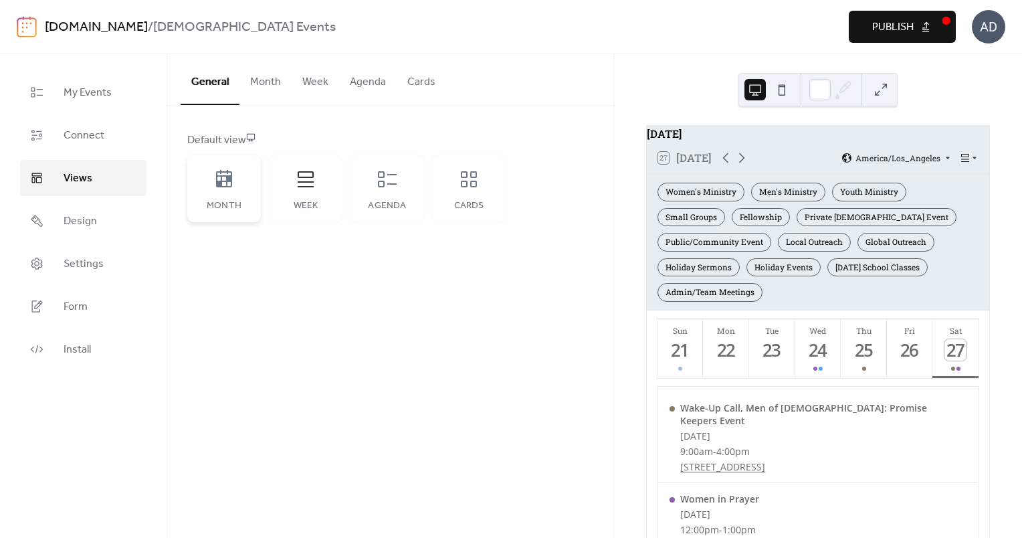
click at [226, 184] on icon at bounding box center [224, 178] width 16 height 17
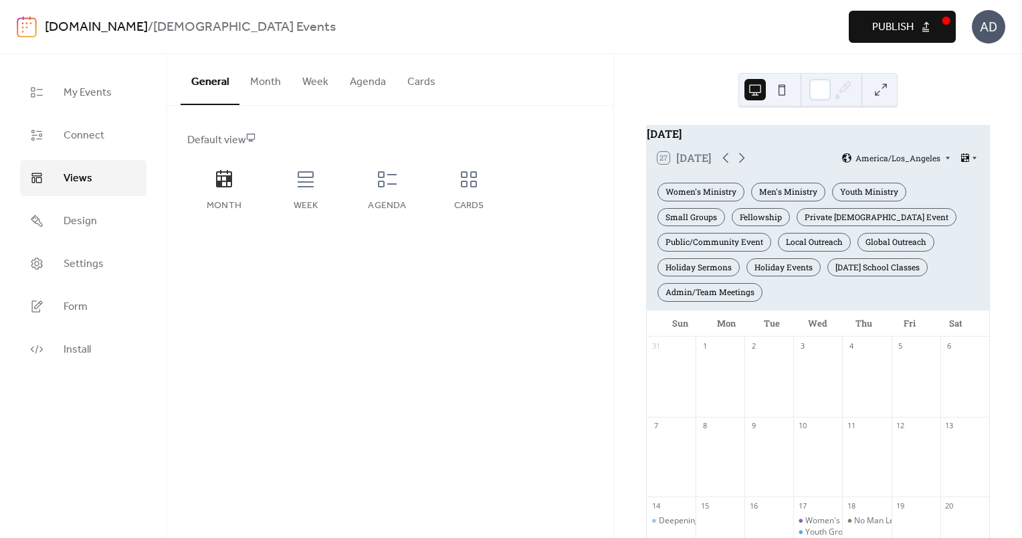
click at [264, 79] on button "Month" at bounding box center [266, 79] width 52 height 50
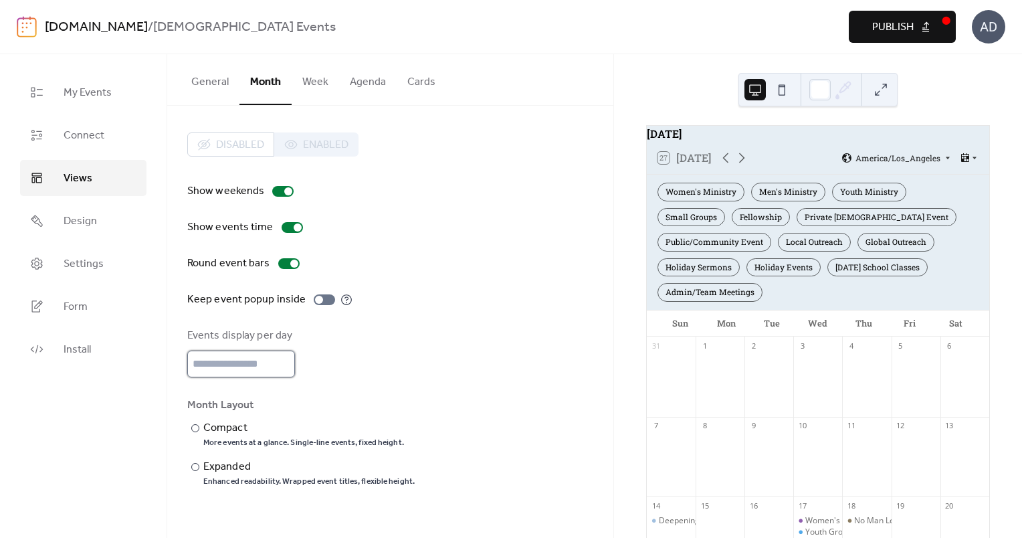
click at [238, 367] on input "*" at bounding box center [241, 364] width 108 height 27
click at [891, 28] on span "Publish" at bounding box center [892, 27] width 41 height 16
